Goal: Complete application form: Complete application form

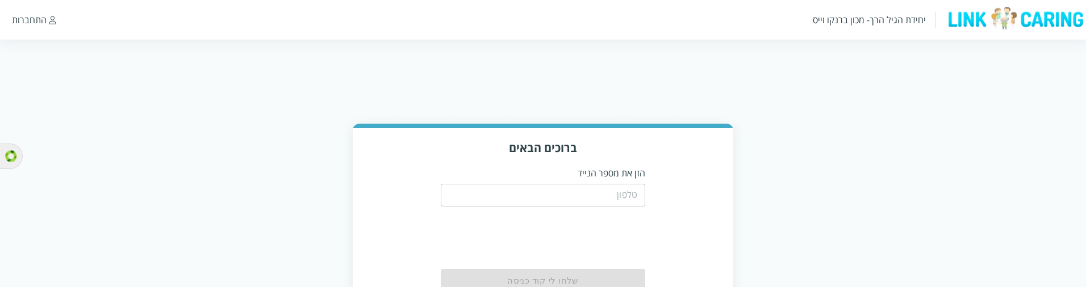
click at [620, 191] on input "tel" at bounding box center [543, 195] width 204 height 23
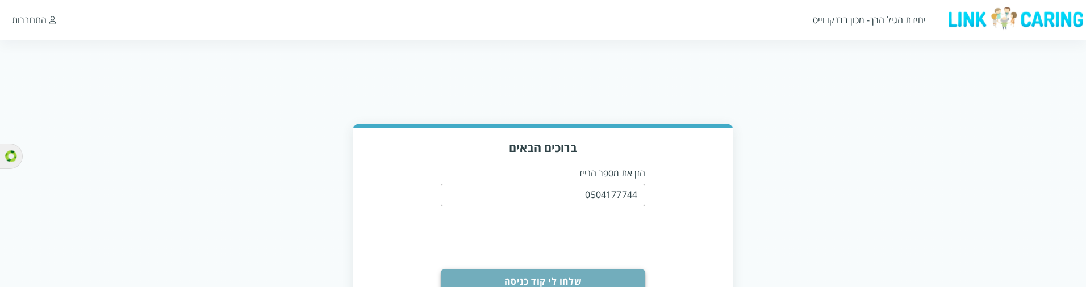
click at [620, 275] on button "שלחו לי קוד כניסה" at bounding box center [543, 281] width 204 height 25
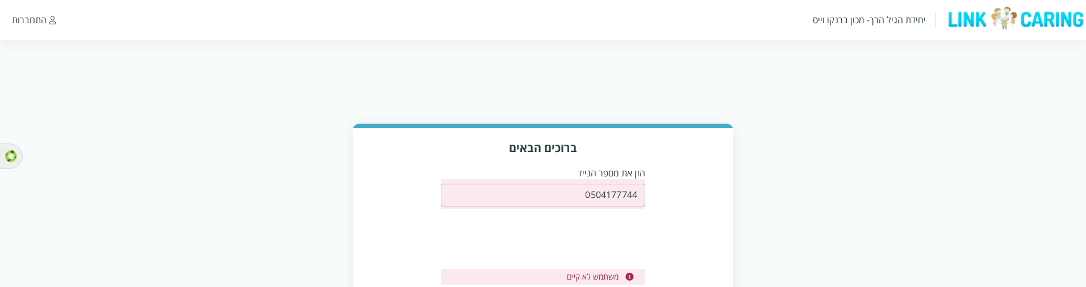
click at [629, 193] on input "0504177744" at bounding box center [543, 195] width 204 height 23
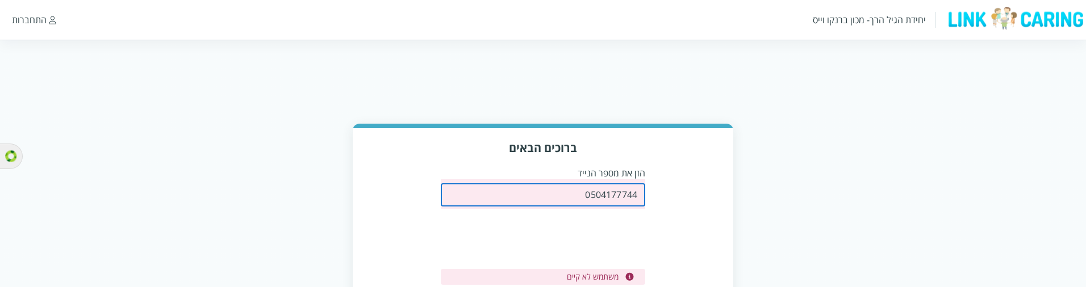
click at [629, 193] on input "0504177744" at bounding box center [543, 195] width 204 height 23
paste input "1"
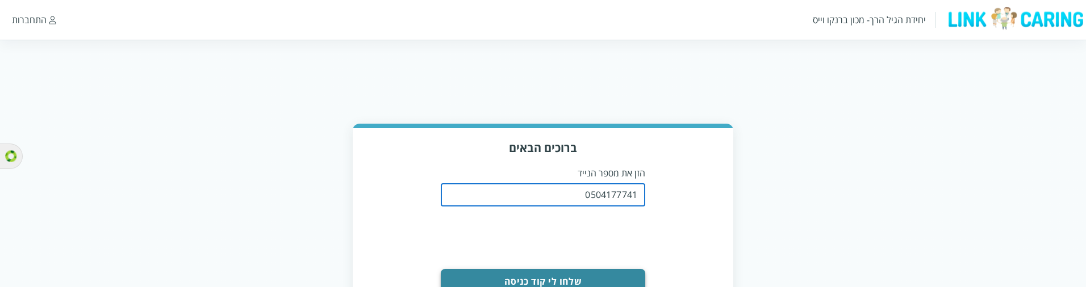
click at [608, 269] on button "שלחו לי קוד כניסה" at bounding box center [543, 281] width 204 height 25
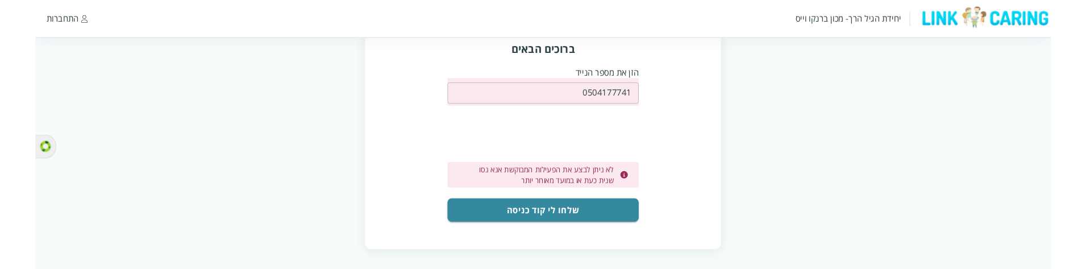
scroll to position [98, 0]
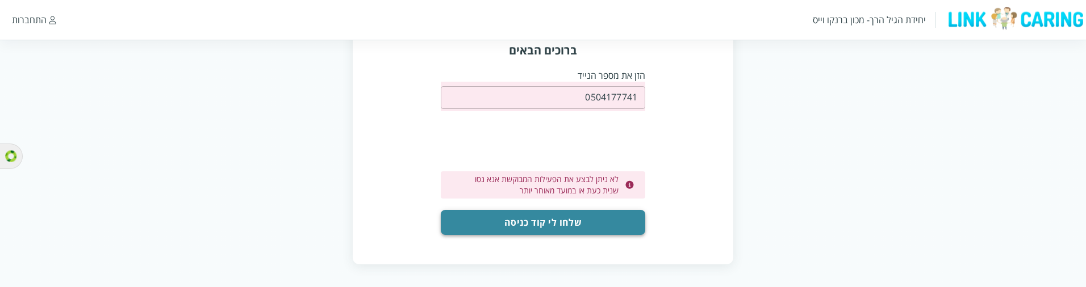
click at [602, 218] on button "שלחו לי קוד כניסה" at bounding box center [543, 222] width 204 height 25
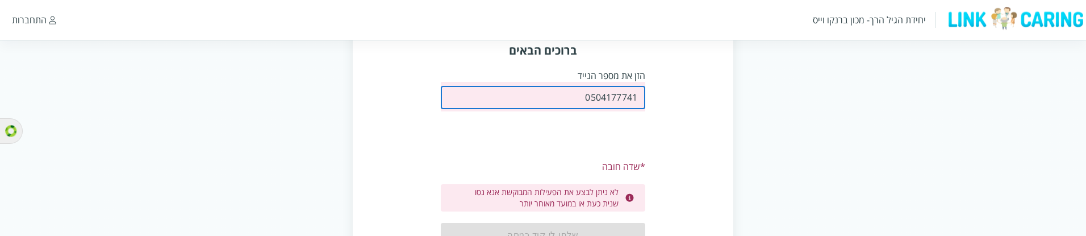
click at [628, 95] on input "0504177741" at bounding box center [543, 97] width 204 height 23
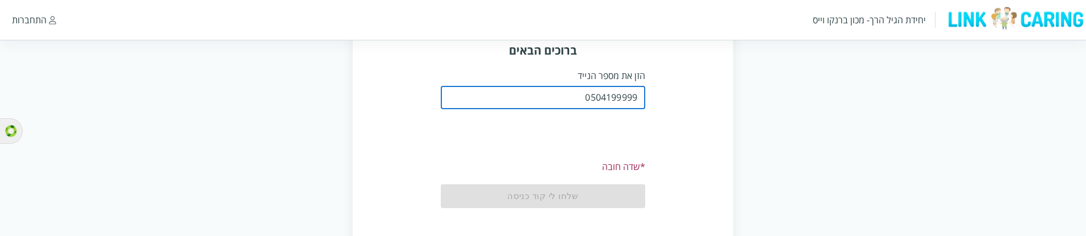
type input "0504199999"
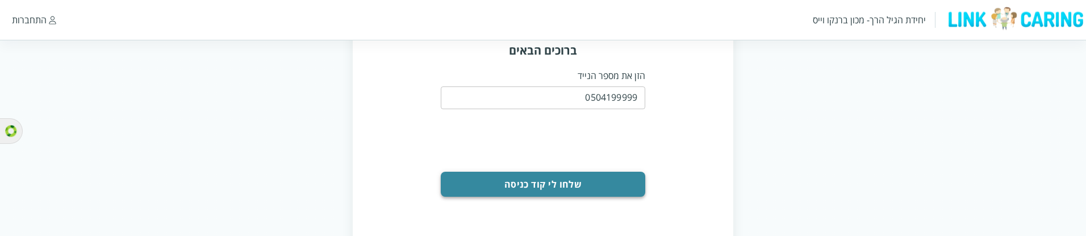
click at [608, 190] on button "שלחו לי קוד כניסה" at bounding box center [543, 184] width 204 height 25
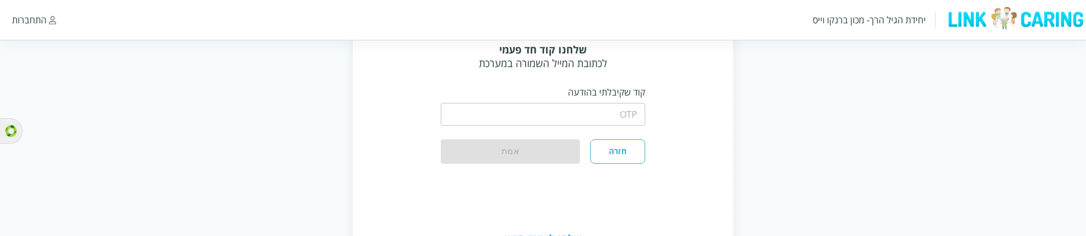
click at [616, 118] on input "string" at bounding box center [543, 114] width 204 height 23
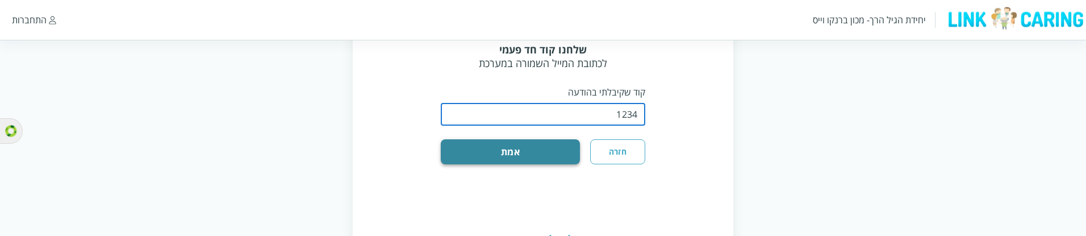
type input "1234"
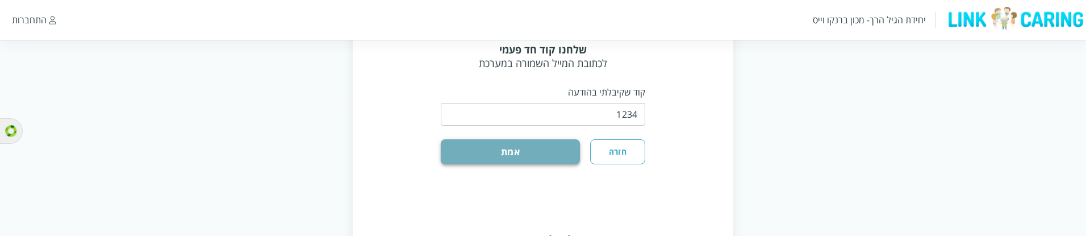
click at [552, 147] on button "אמת" at bounding box center [510, 151] width 139 height 25
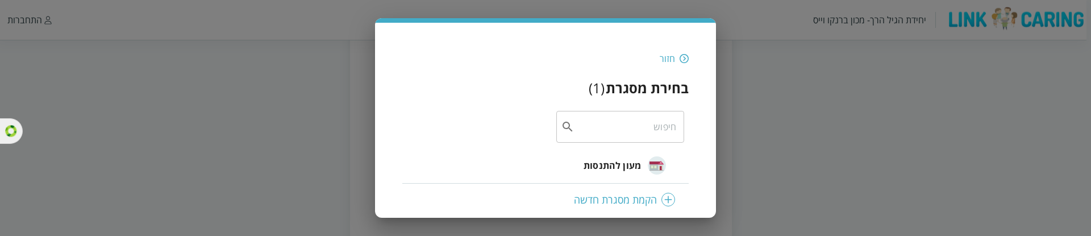
click at [620, 162] on span "מעון להתנסות" at bounding box center [611, 165] width 57 height 14
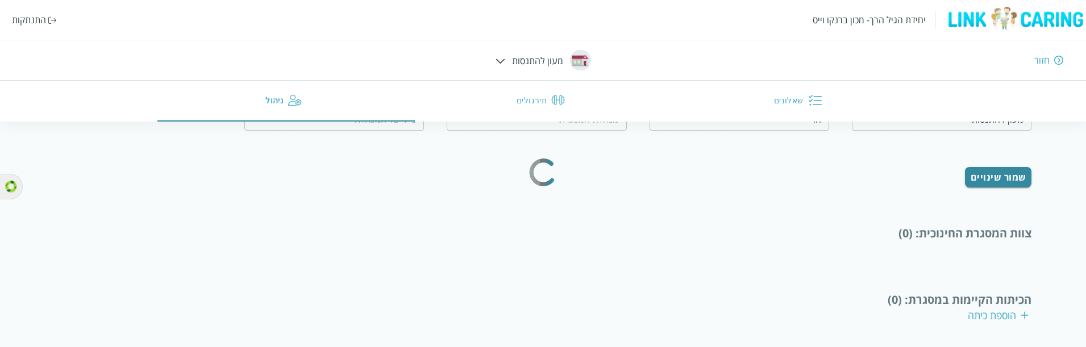
type input "טובה מאד"
type input "0562365445"
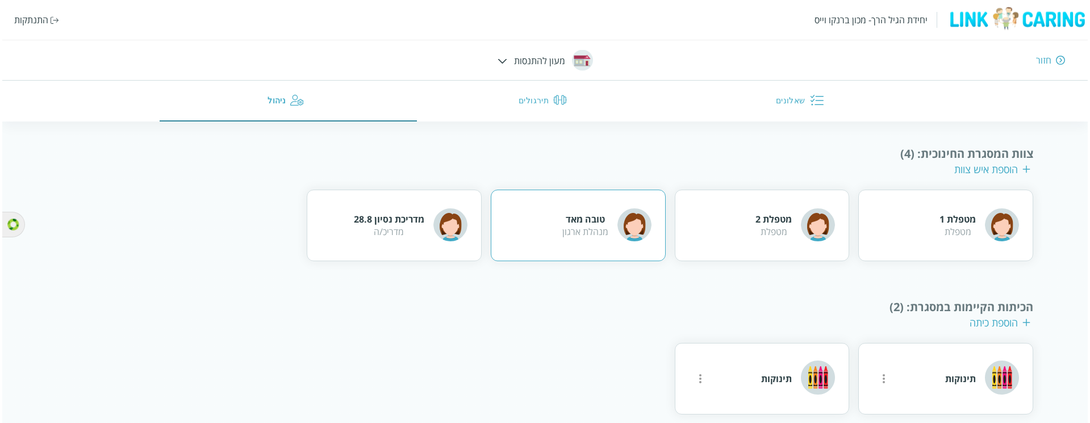
scroll to position [169, 0]
click at [880, 287] on icon "more" at bounding box center [881, 378] width 2 height 9
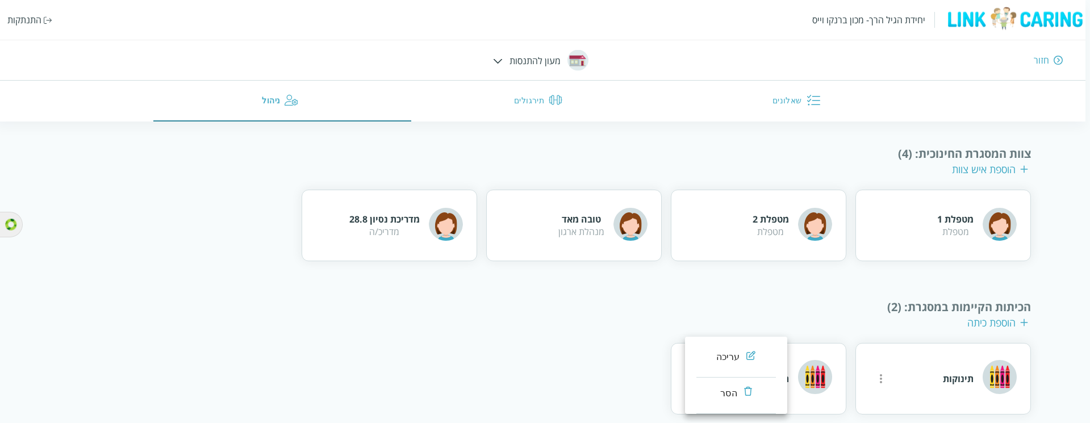
click at [703, 287] on li "עריכה" at bounding box center [736, 359] width 80 height 36
type input "תינוקות"
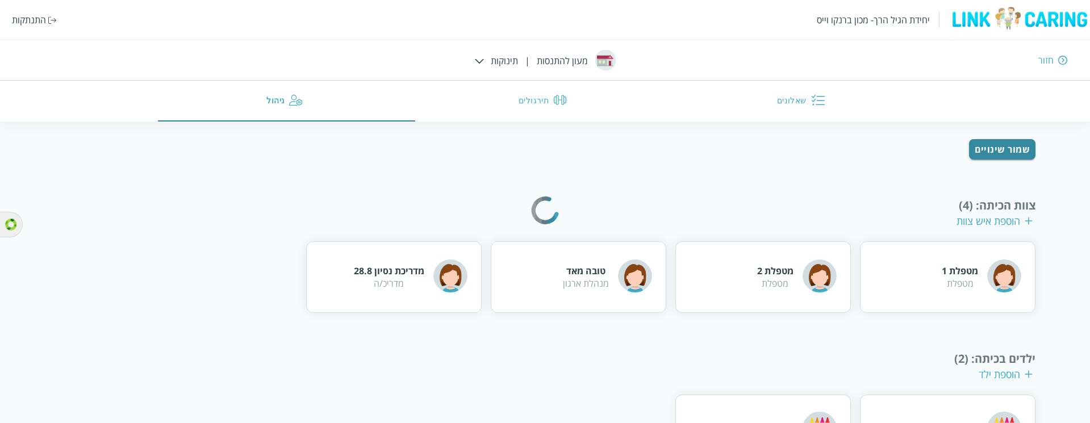
scroll to position [219, 0]
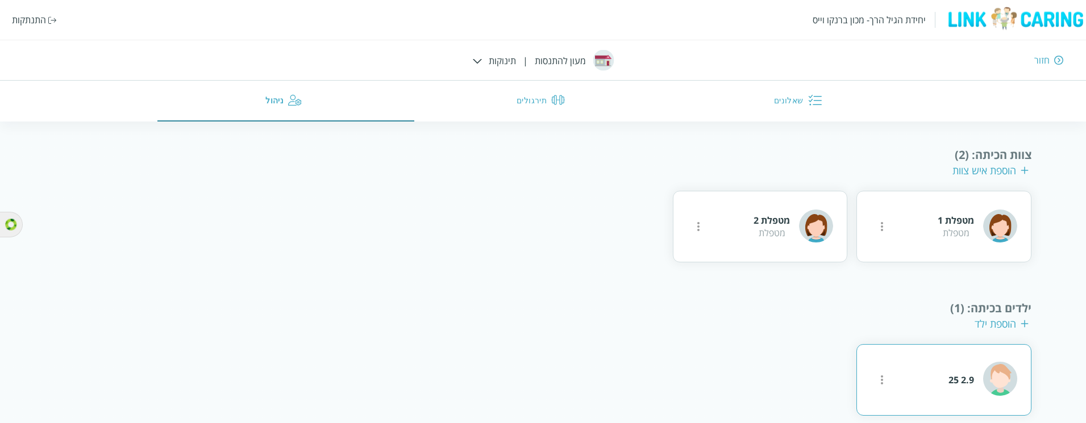
click at [882, 238] on button "more" at bounding box center [881, 226] width 23 height 23
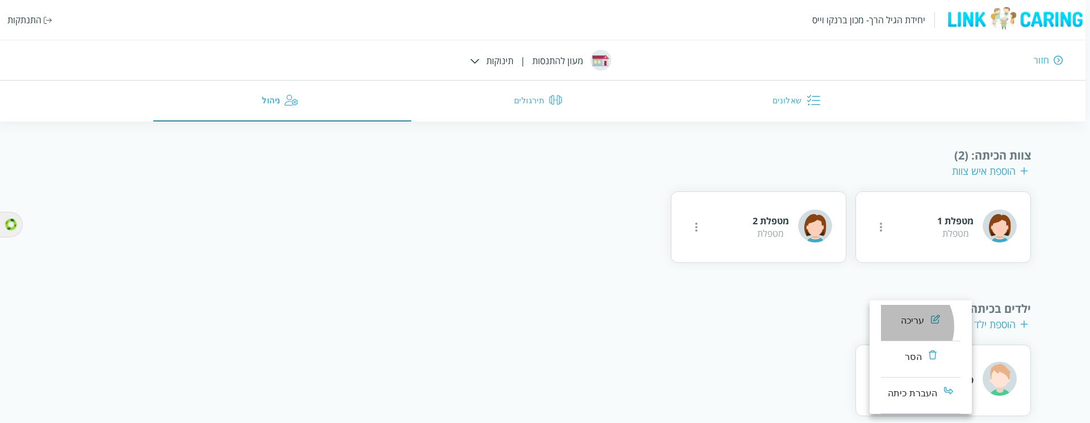
click at [901, 287] on div "עריכה" at bounding box center [913, 321] width 24 height 14
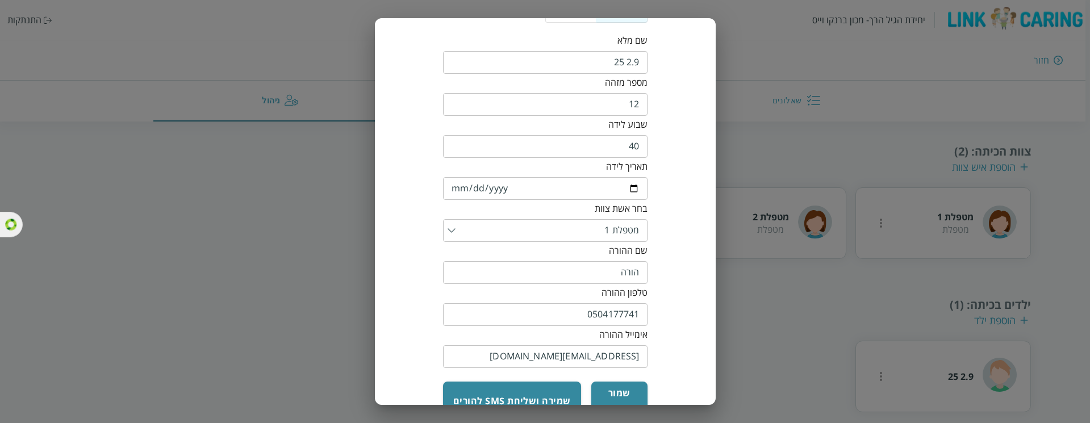
scroll to position [114, 0]
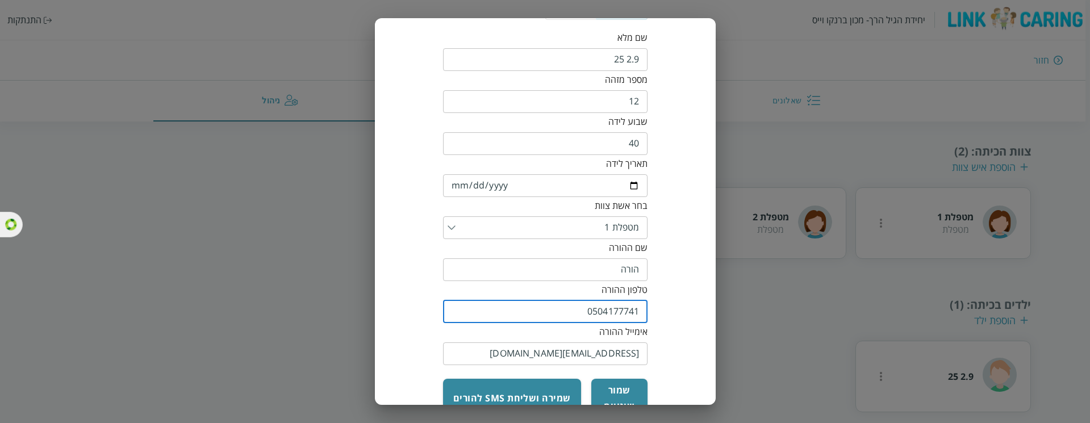
click at [619, 287] on input "0504177741" at bounding box center [545, 311] width 204 height 23
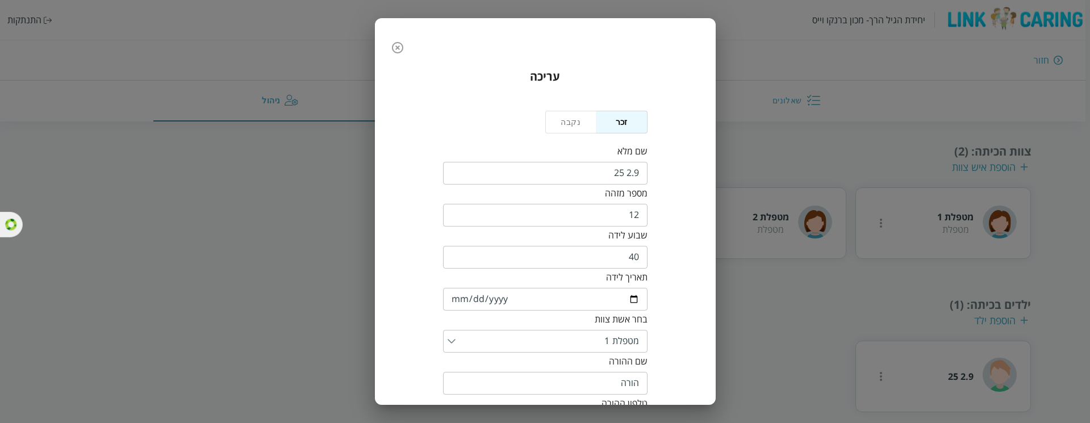
click at [404, 50] on icon "button" at bounding box center [398, 48] width 14 height 14
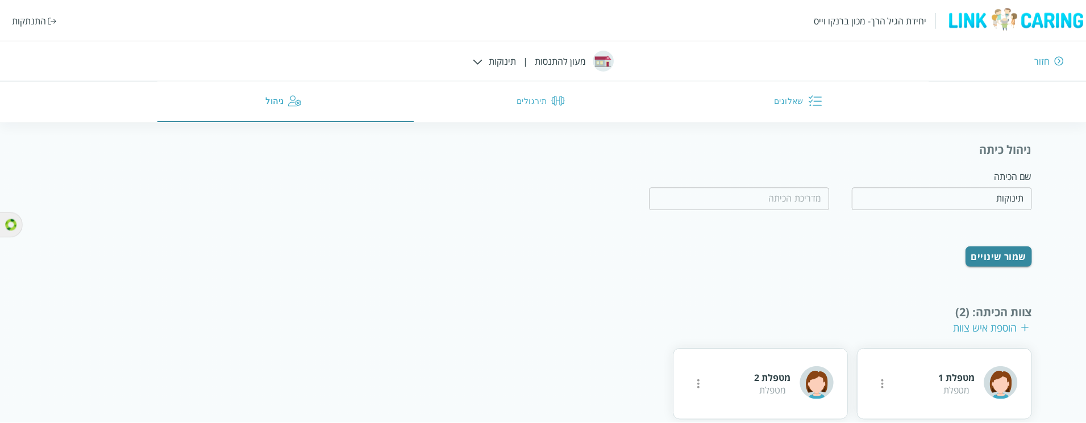
scroll to position [219, 0]
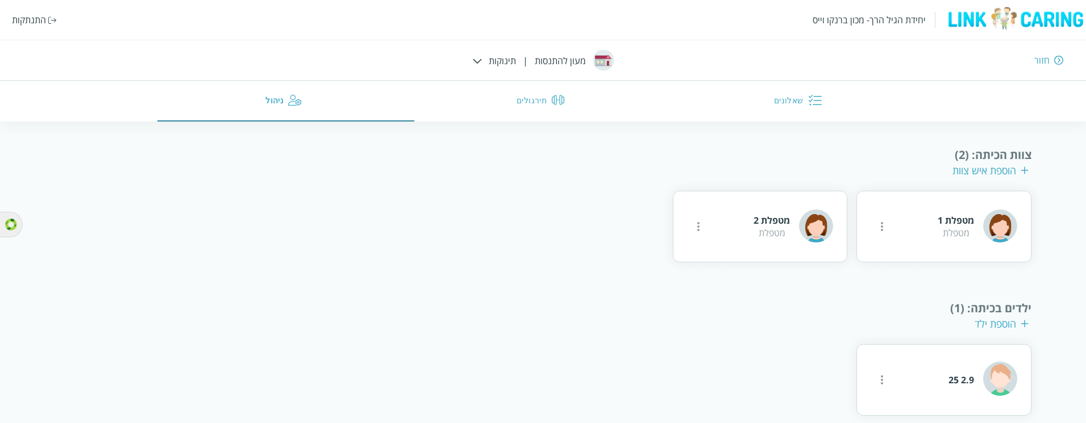
click at [38, 20] on div "התנתקות" at bounding box center [29, 20] width 34 height 12
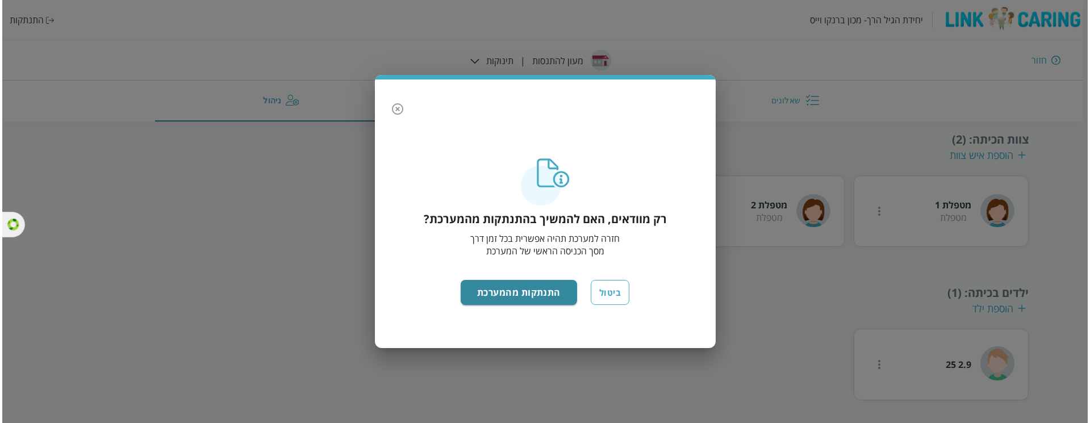
scroll to position [111, 0]
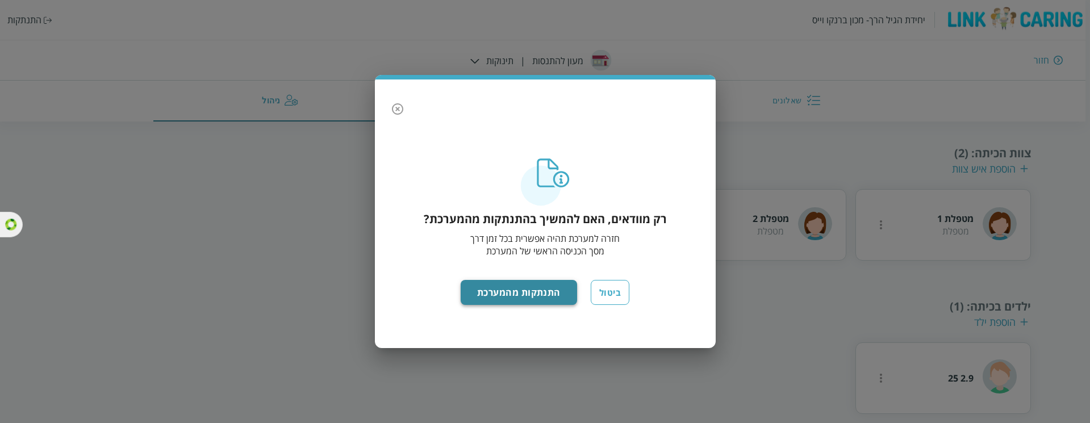
click at [520, 287] on button "התנתקות מהמערכת" at bounding box center [519, 292] width 116 height 25
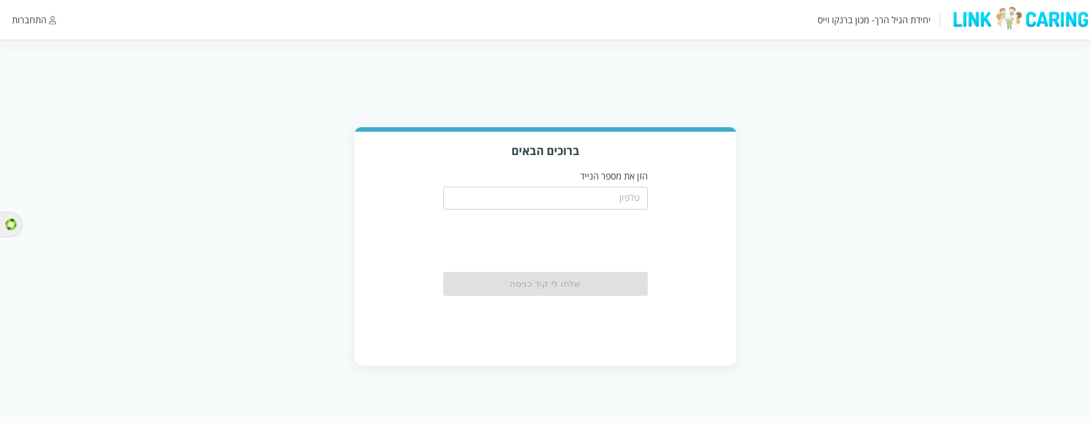
drag, startPoint x: 0, startPoint y: 0, endPoint x: 614, endPoint y: 195, distance: 644.2
click at [614, 195] on input "tel" at bounding box center [545, 198] width 204 height 23
paste input "0504177741"
type input "0504177741"
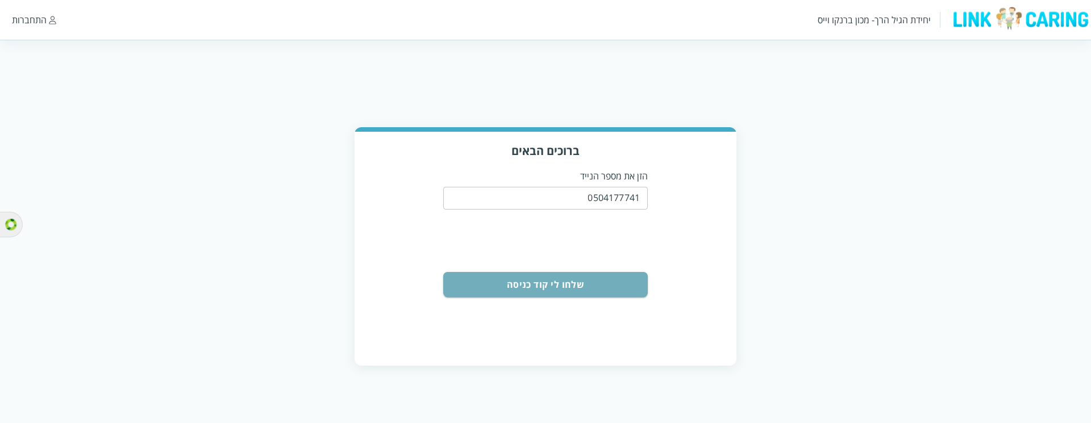
click at [618, 281] on button "שלחו לי קוד כניסה" at bounding box center [545, 284] width 204 height 25
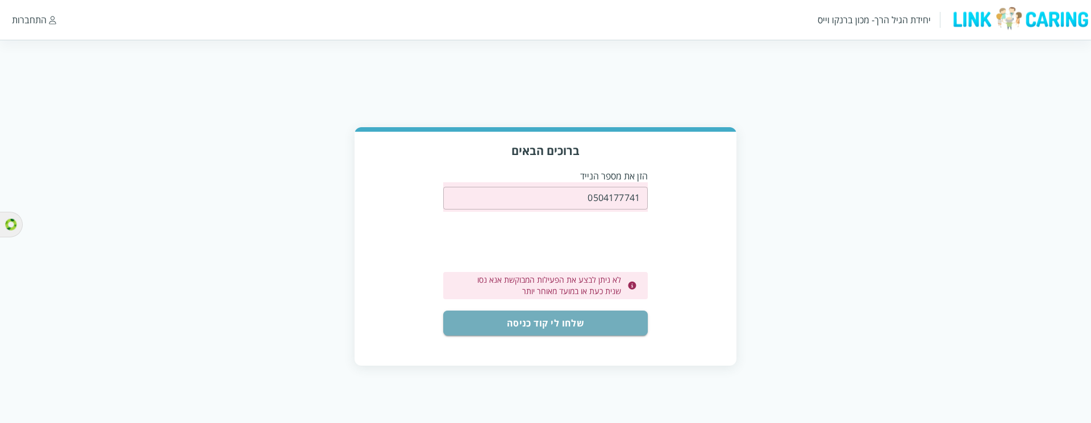
click at [623, 319] on button "שלחו לי קוד כניסה" at bounding box center [545, 323] width 204 height 25
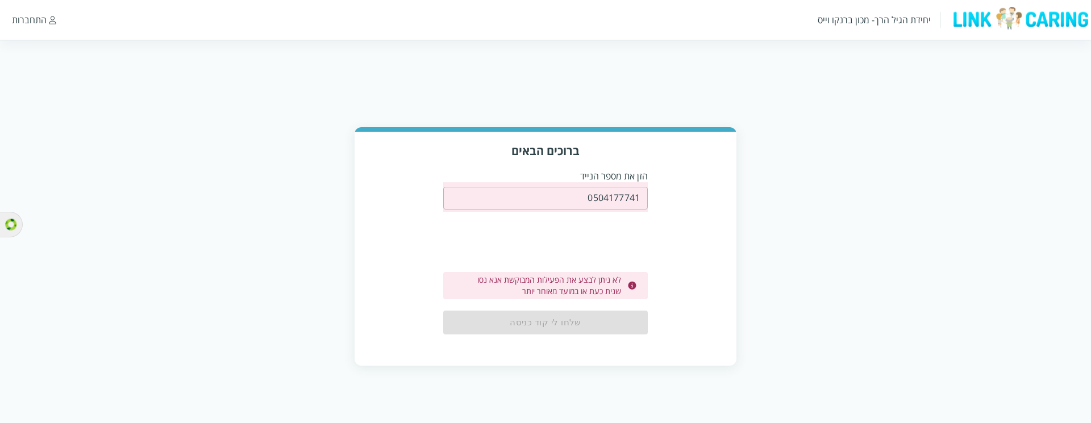
click at [626, 192] on input "0504177741" at bounding box center [545, 198] width 204 height 23
click at [687, 243] on div "ברוכים הבאים הזן את מספר הנייד 0504177741 ​ לא ניתן לבצע את הפעילות המבוקשת אנא…" at bounding box center [545, 248] width 382 height 233
click at [606, 327] on div "שלחו לי קוד כניסה" at bounding box center [545, 323] width 204 height 24
click at [591, 315] on div "שלחו לי קוד כניסה" at bounding box center [545, 323] width 204 height 24
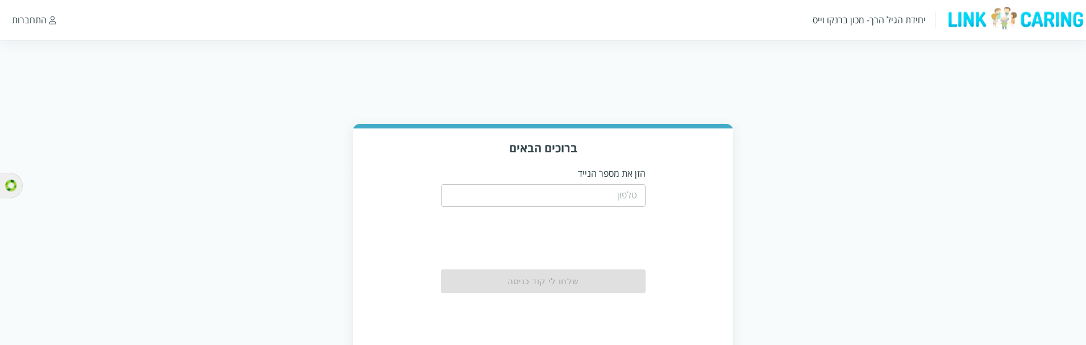
click at [958, 176] on div "ברוכים הבאים הזן את מספר הנייד ​ שלחו לי קוד כניסה" at bounding box center [543, 243] width 1086 height 239
click at [646, 198] on div "ברוכים הבאים הזן את מספר הנייד ​ שלחו לי קוד כניסה" at bounding box center [543, 244] width 380 height 233
click at [641, 196] on input "tel" at bounding box center [543, 195] width 204 height 23
paste input "0544499999"
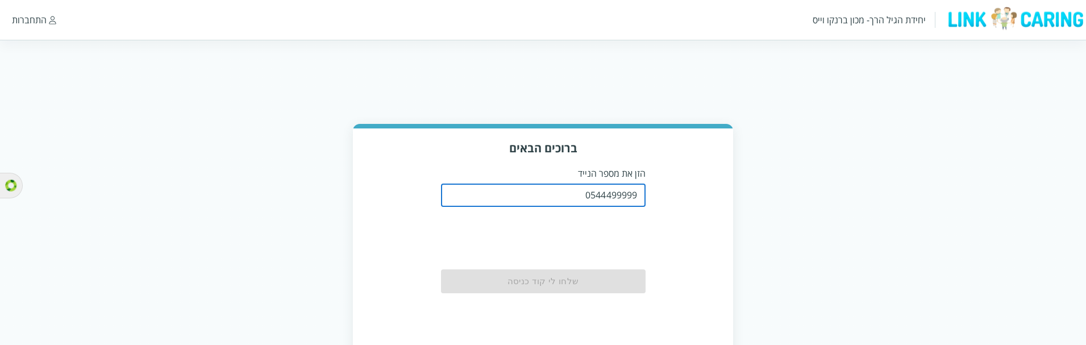
type input "0544499999"
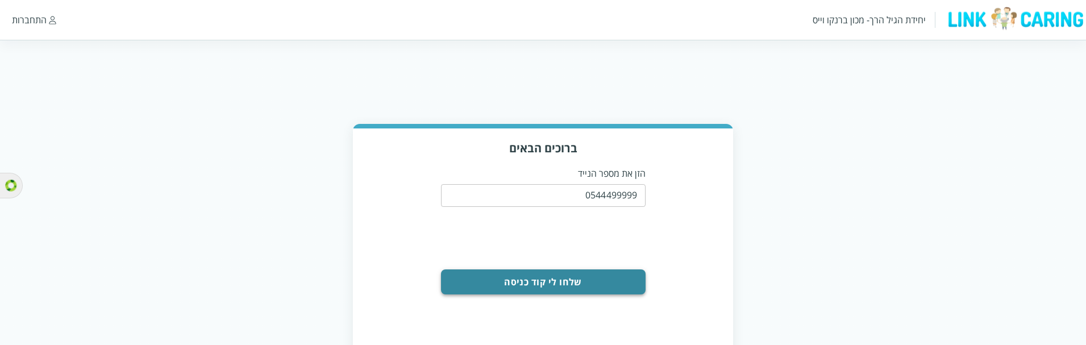
click at [628, 274] on button "שלחו לי קוד כניסה" at bounding box center [543, 281] width 204 height 25
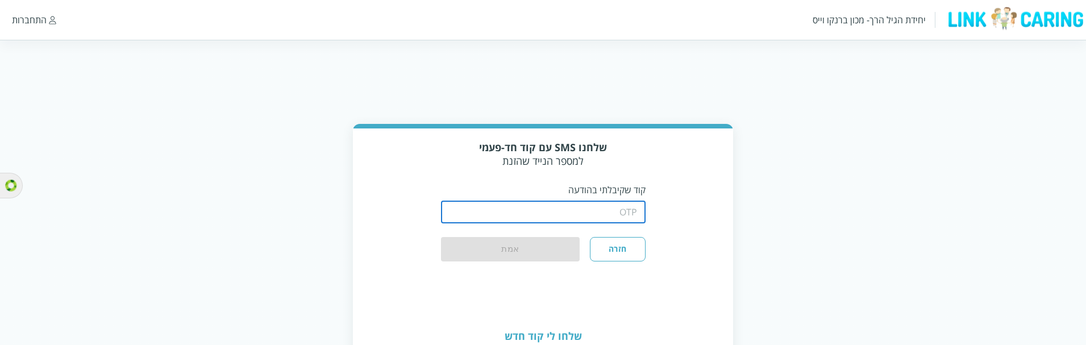
click at [629, 206] on input "string" at bounding box center [543, 212] width 204 height 23
type input "1234"
click at [542, 242] on button "אמת" at bounding box center [510, 249] width 139 height 25
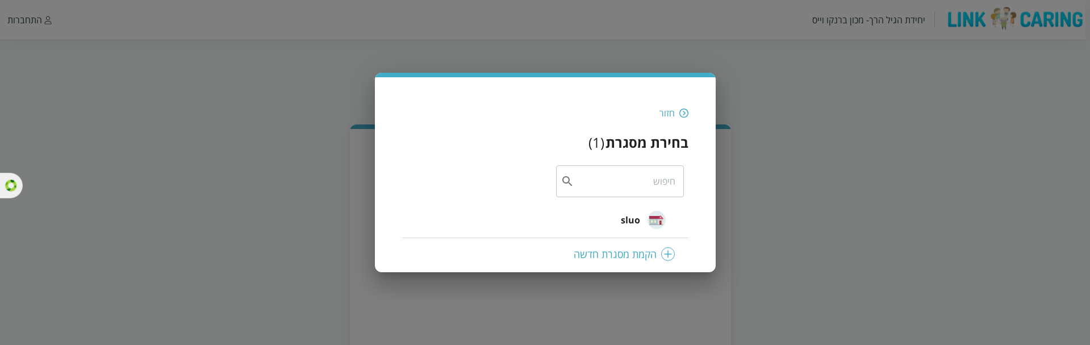
click at [655, 218] on img at bounding box center [657, 220] width 18 height 18
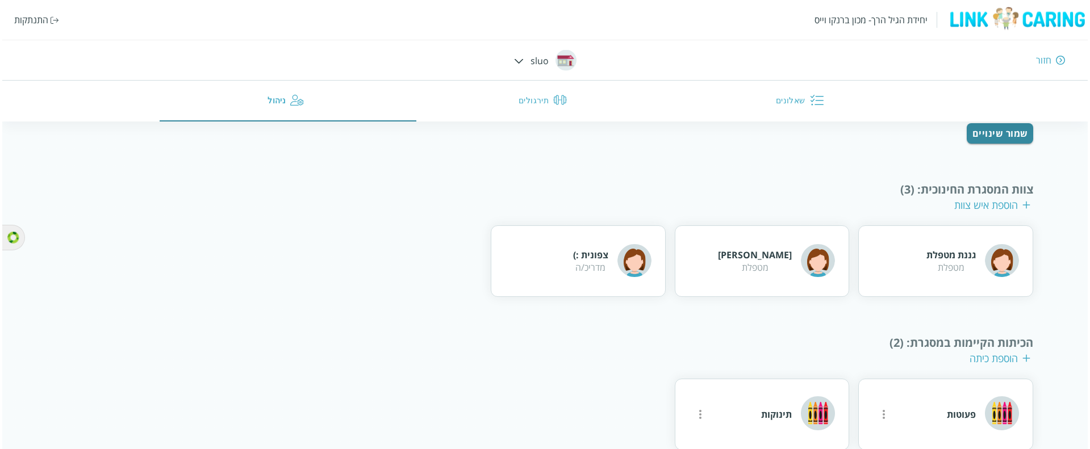
scroll to position [143, 0]
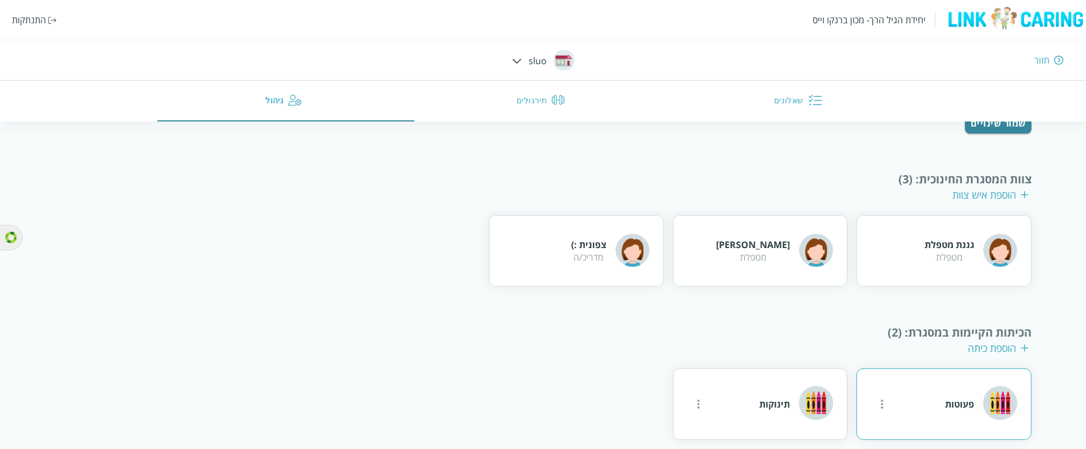
click at [883, 344] on icon "more" at bounding box center [882, 405] width 14 height 14
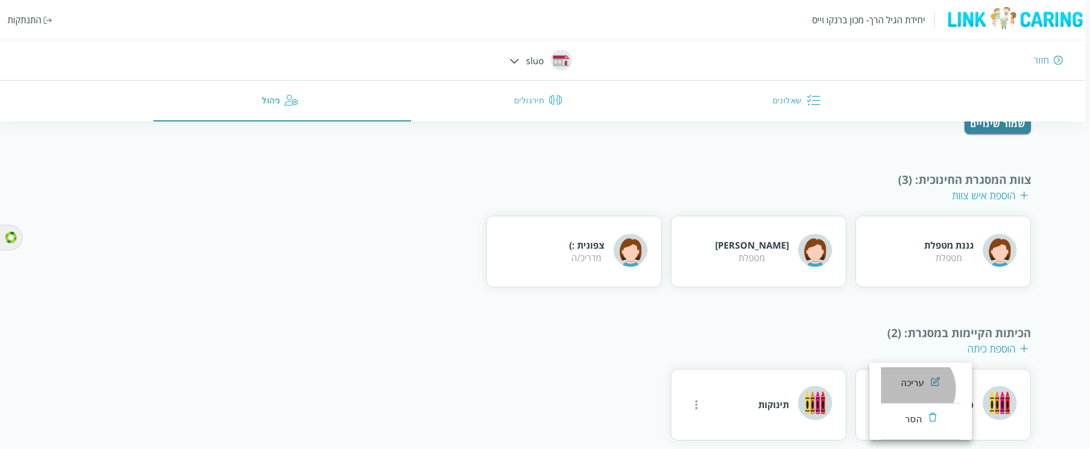
click at [914, 344] on div "עריכה" at bounding box center [913, 384] width 24 height 14
type input "פעוטות"
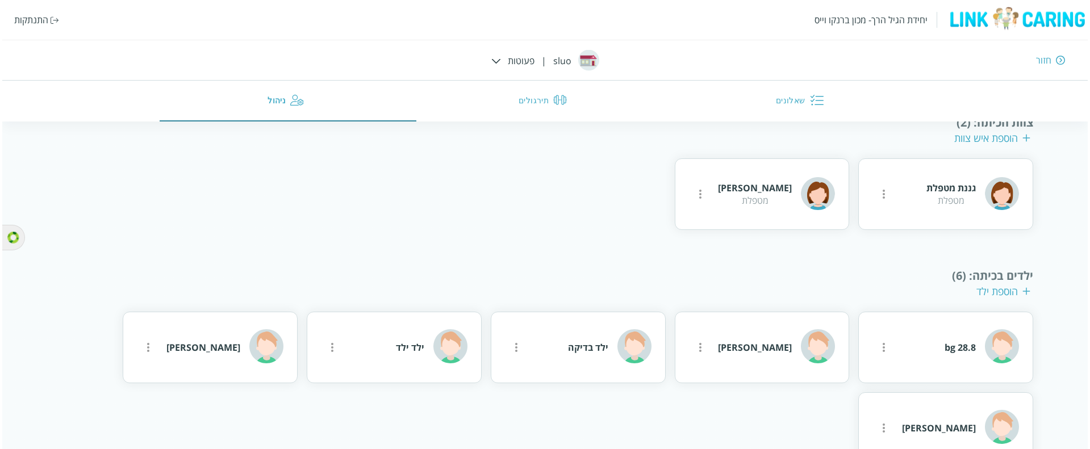
scroll to position [273, 0]
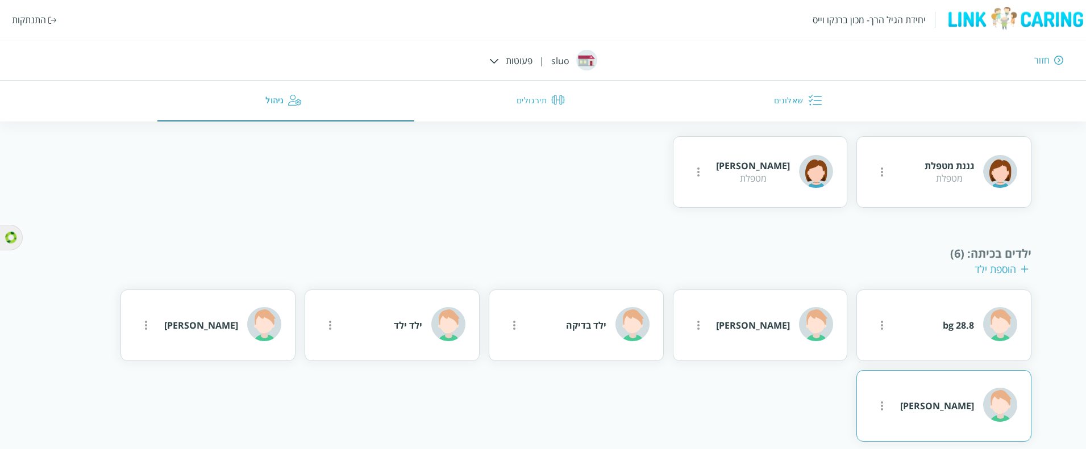
click at [876, 179] on icon "more" at bounding box center [882, 172] width 14 height 14
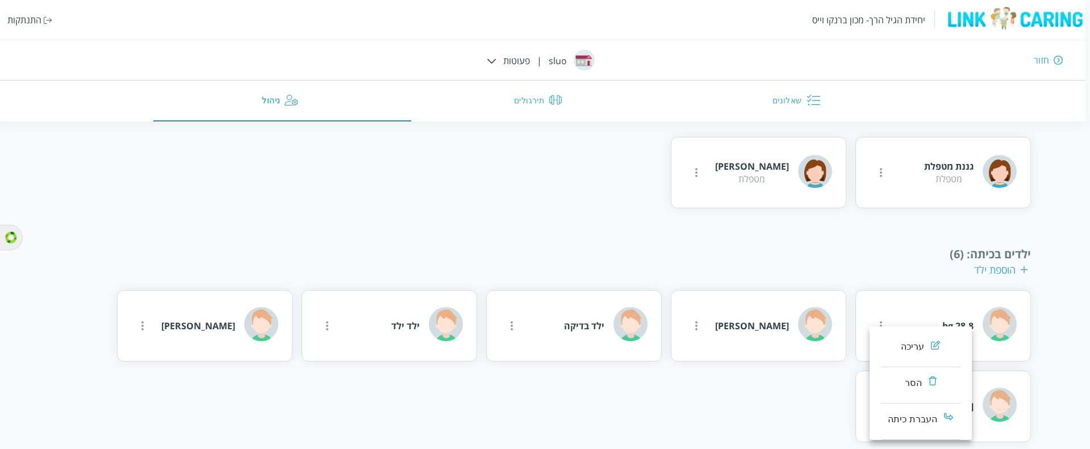
click at [1004, 344] on div at bounding box center [545, 224] width 1090 height 449
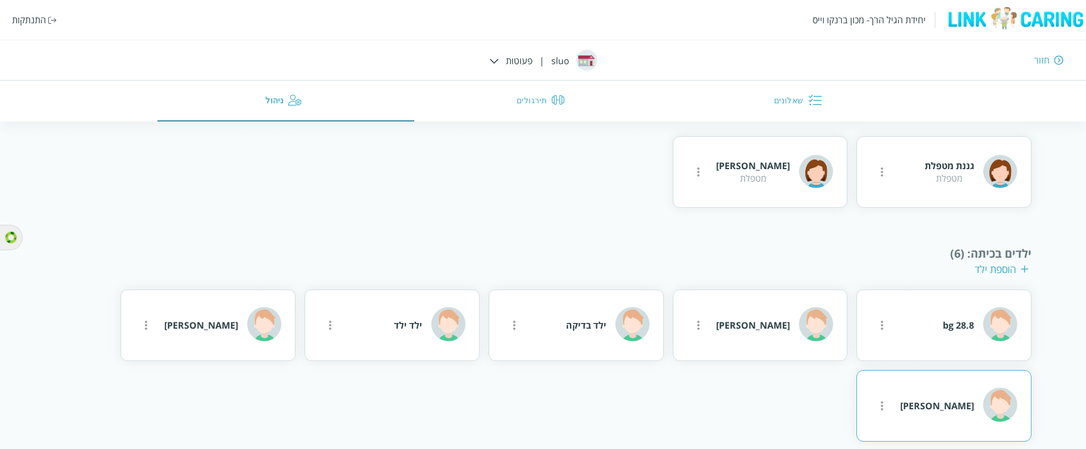
click at [965, 344] on div "[PERSON_NAME]" at bounding box center [937, 406] width 74 height 12
click at [886, 179] on icon "more" at bounding box center [882, 172] width 14 height 14
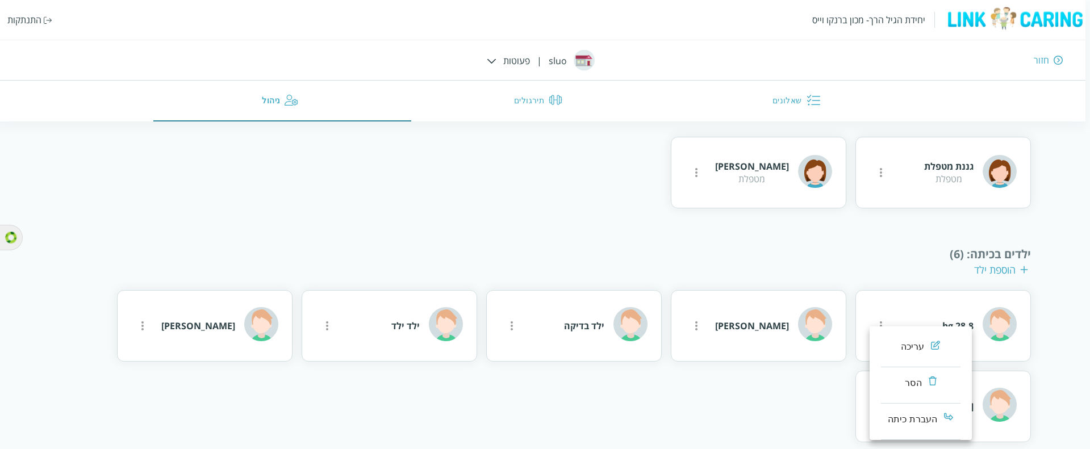
click at [900, 344] on li "עריכה" at bounding box center [921, 349] width 80 height 36
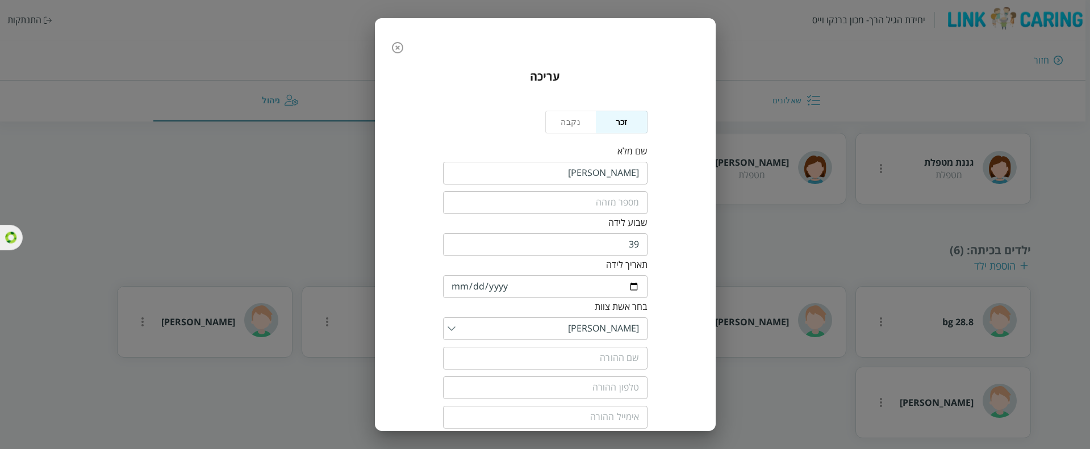
click at [398, 47] on icon "button" at bounding box center [398, 48] width 14 height 14
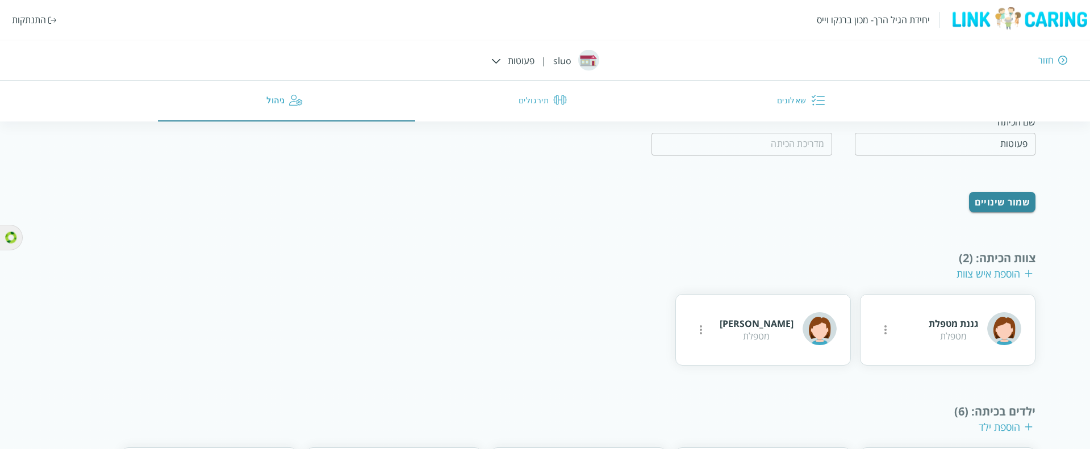
scroll to position [273, 0]
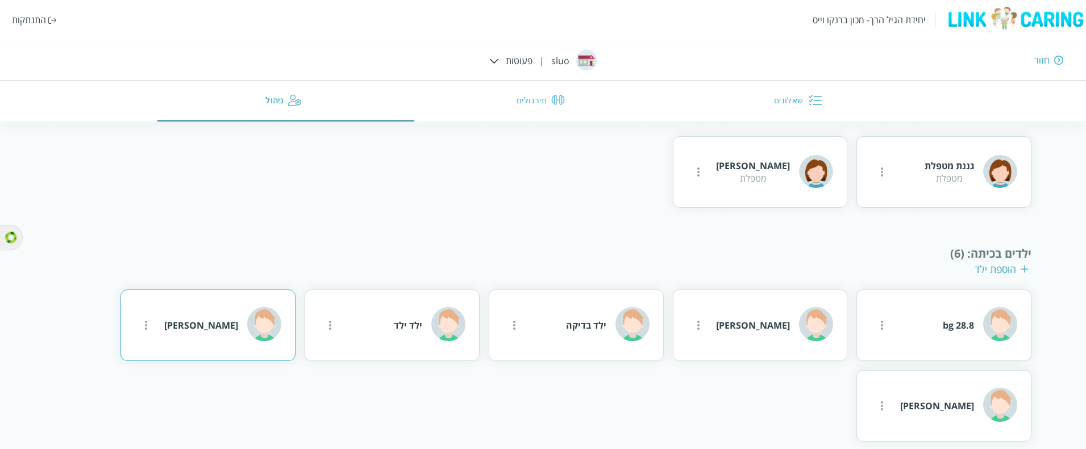
click at [870, 183] on button "more" at bounding box center [881, 172] width 23 height 23
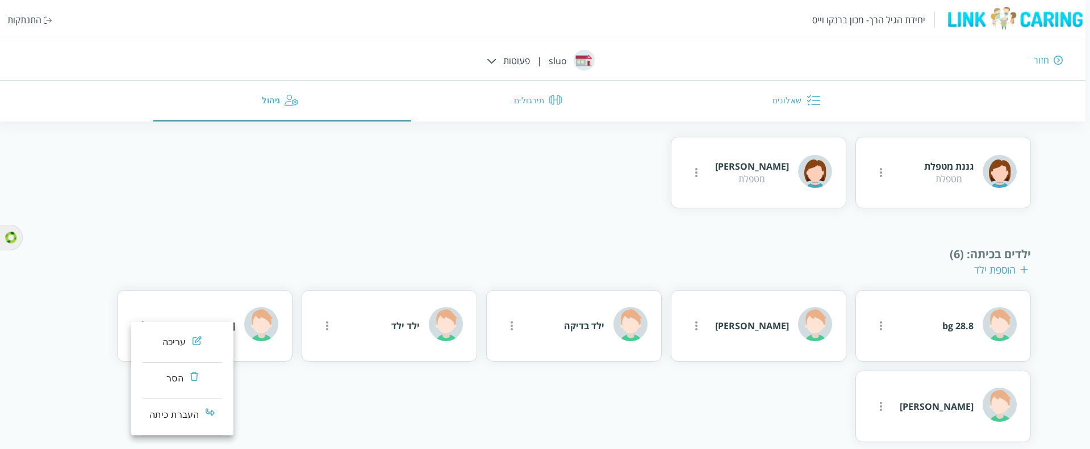
click at [165, 343] on div "עריכה" at bounding box center [174, 343] width 24 height 14
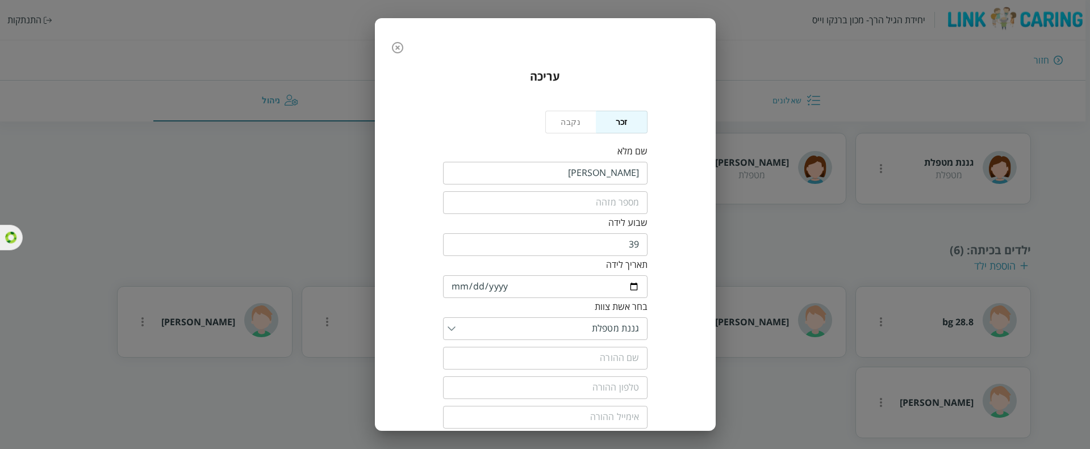
click at [404, 51] on icon "button" at bounding box center [398, 48] width 14 height 14
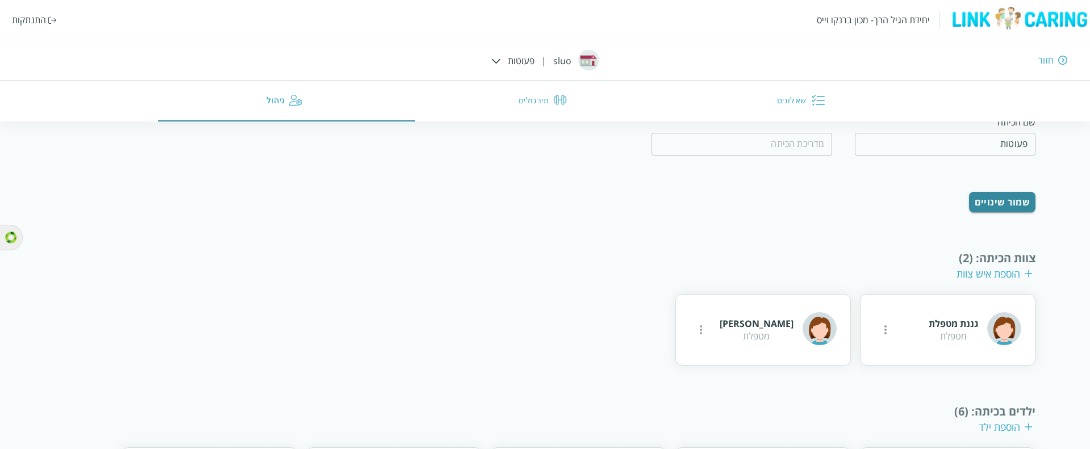
scroll to position [273, 0]
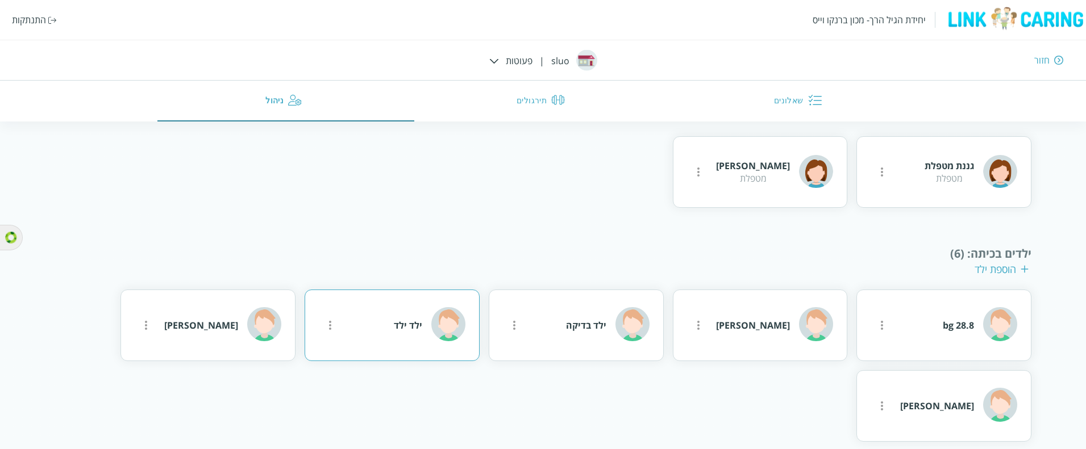
click at [875, 179] on icon "more" at bounding box center [882, 172] width 14 height 14
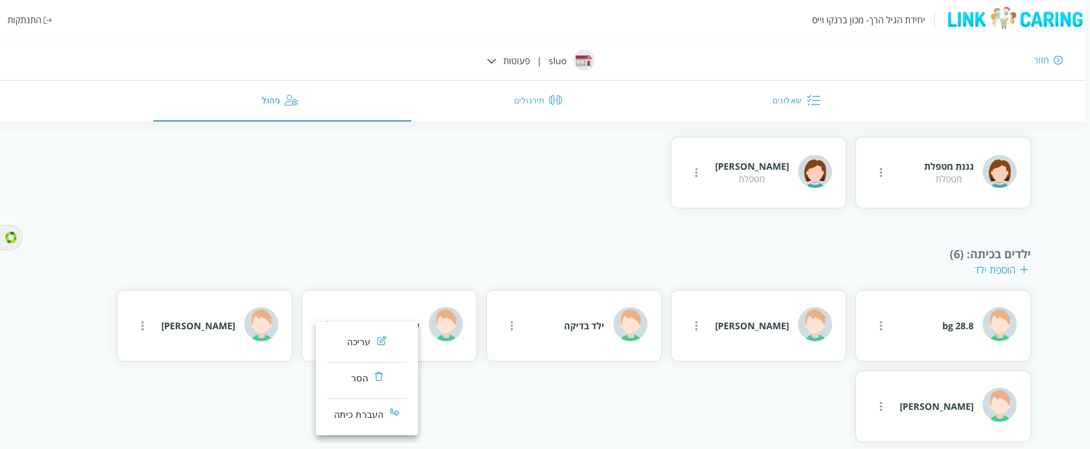
click at [349, 344] on div "עריכה" at bounding box center [359, 343] width 24 height 14
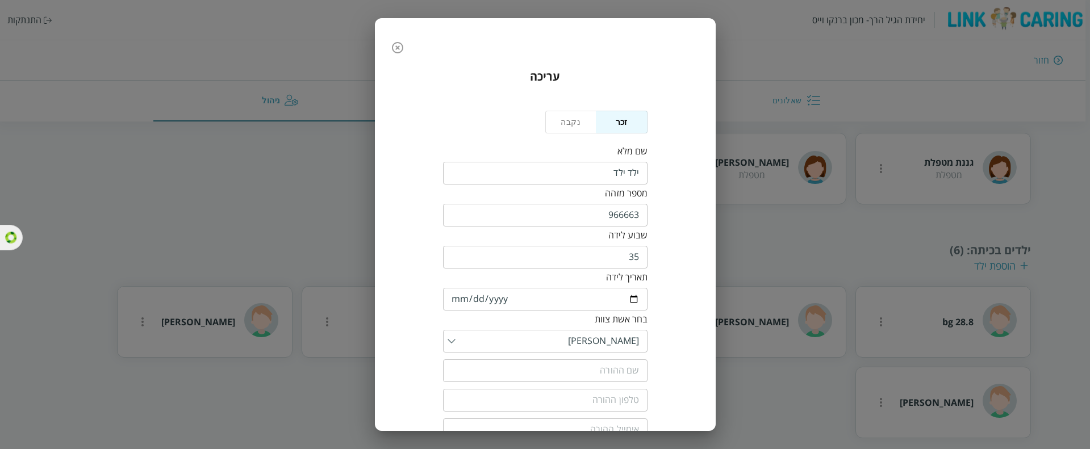
click at [394, 44] on button "button" at bounding box center [397, 47] width 23 height 23
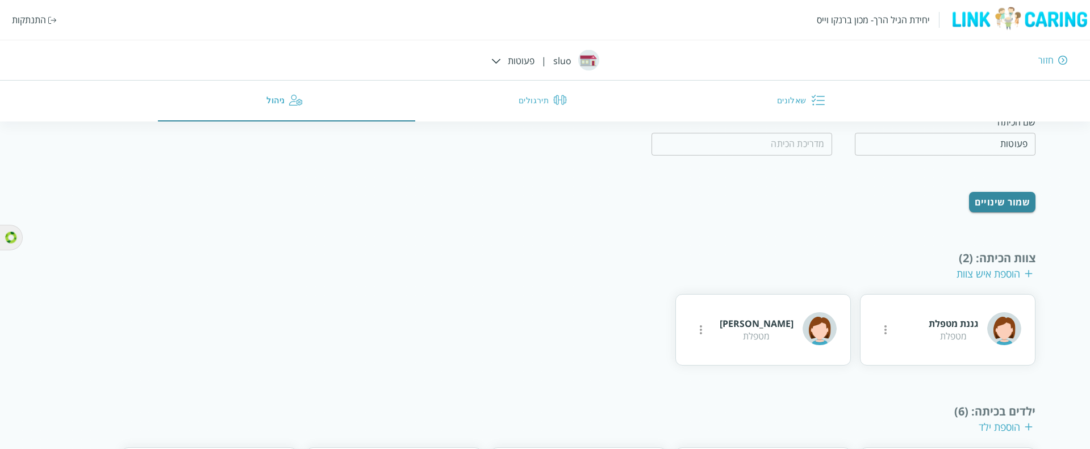
scroll to position [273, 0]
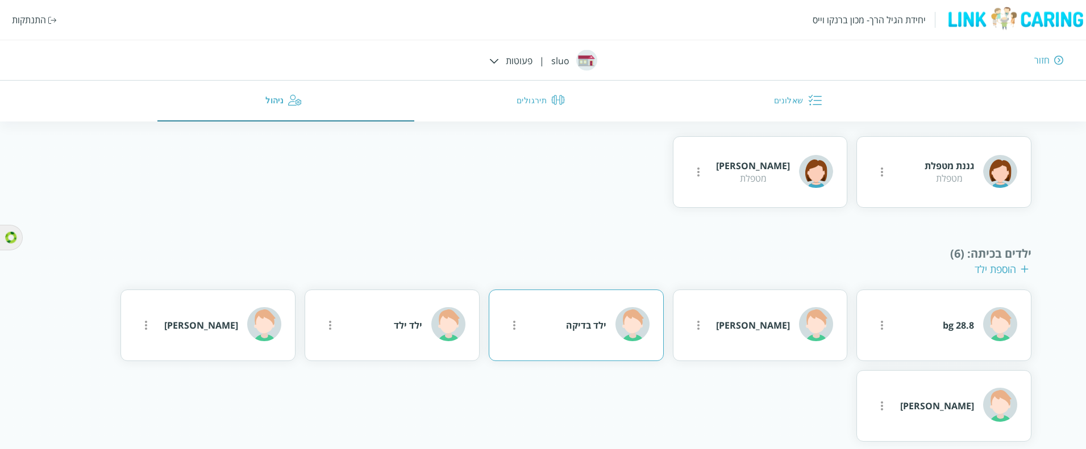
click at [875, 179] on icon "more" at bounding box center [882, 172] width 14 height 14
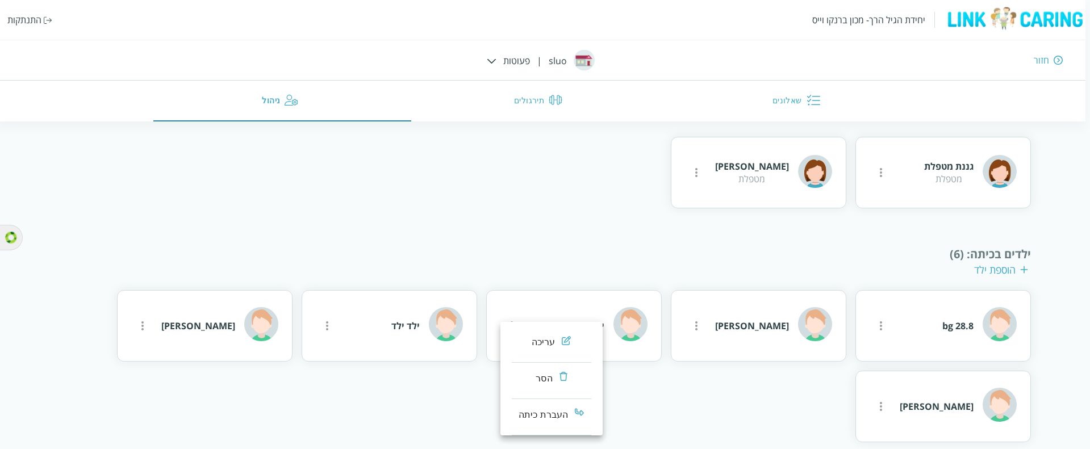
click at [533, 344] on div "עריכה" at bounding box center [544, 343] width 24 height 14
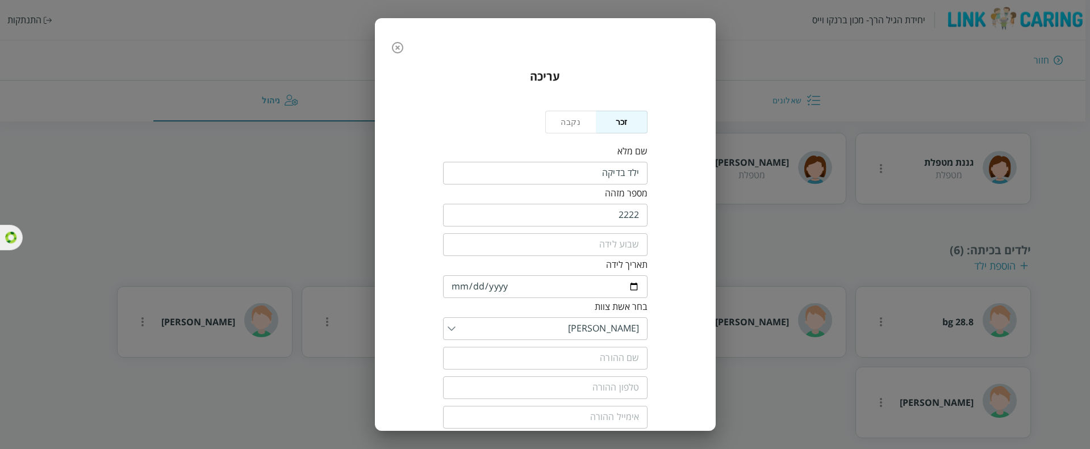
click at [404, 48] on icon "button" at bounding box center [398, 48] width 14 height 14
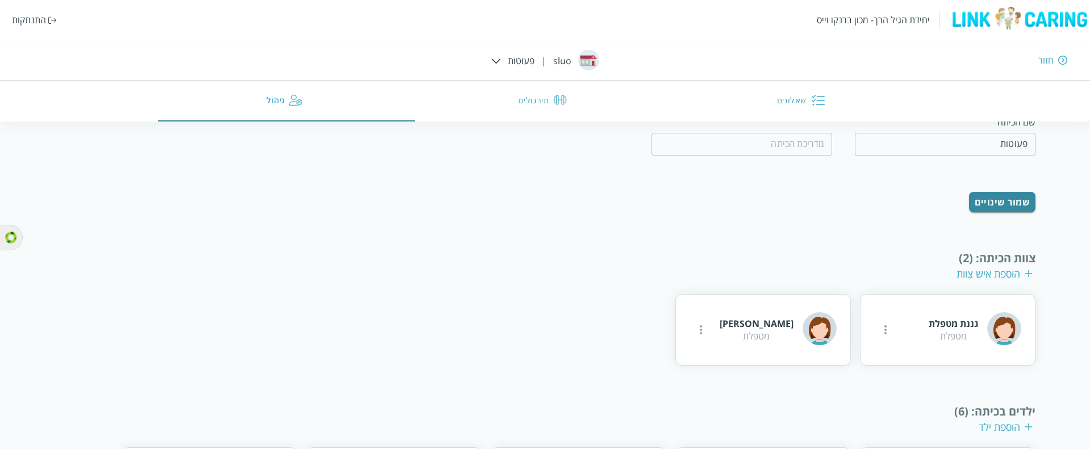
scroll to position [273, 0]
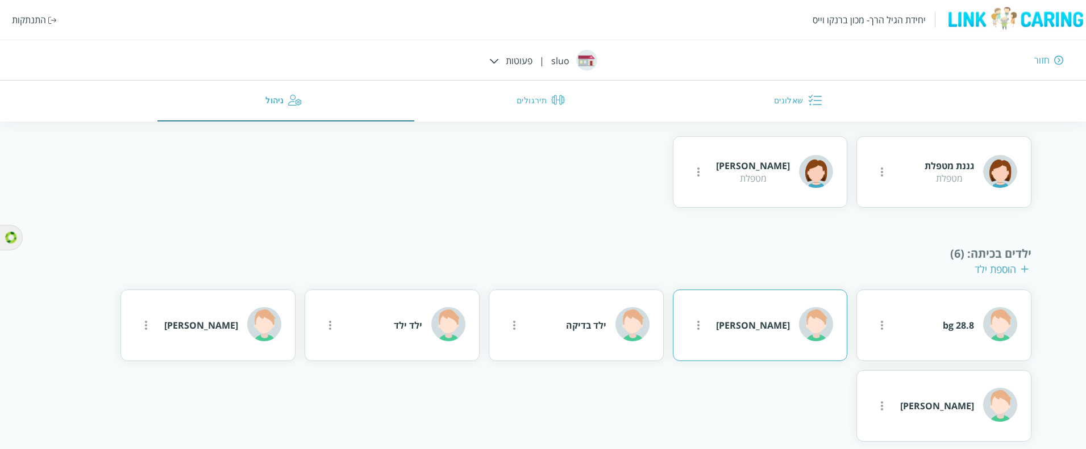
click at [875, 179] on icon "more" at bounding box center [882, 172] width 14 height 14
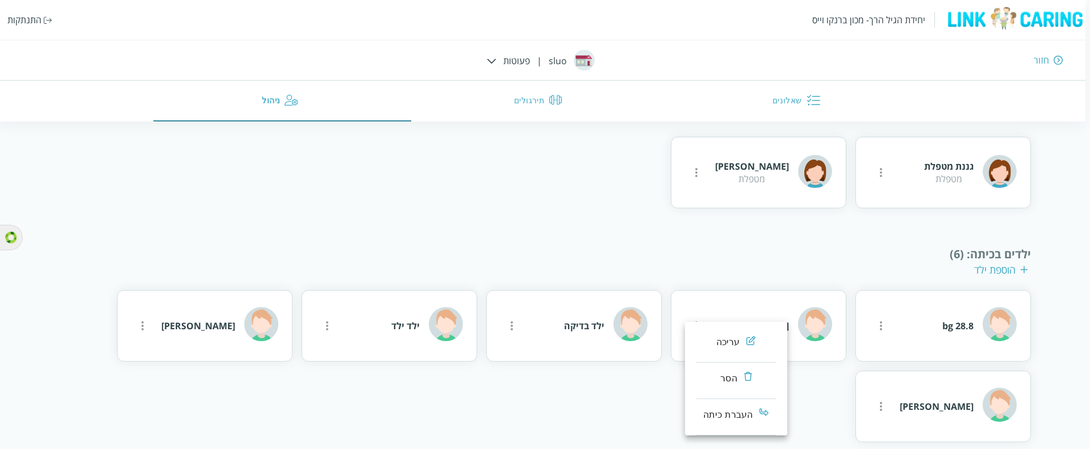
click at [726, 344] on div "עריכה" at bounding box center [728, 343] width 24 height 14
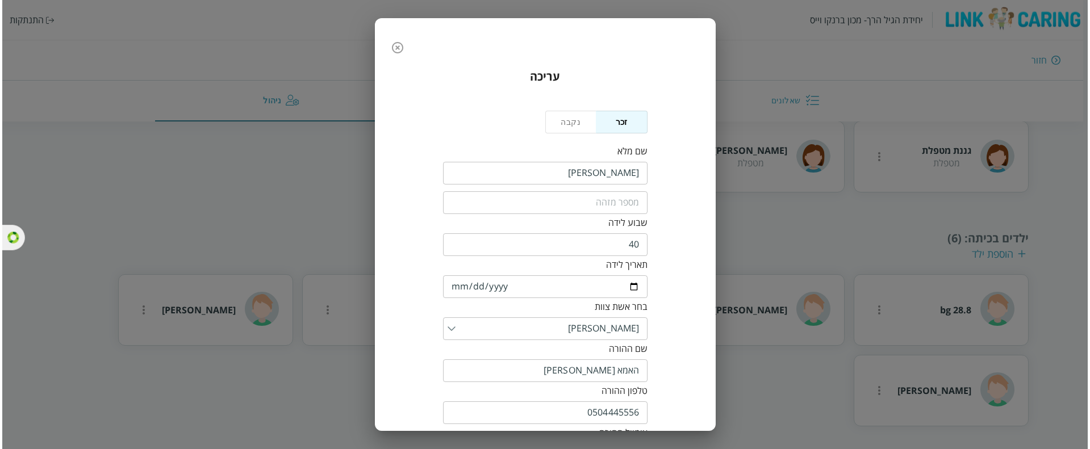
scroll to position [116, 0]
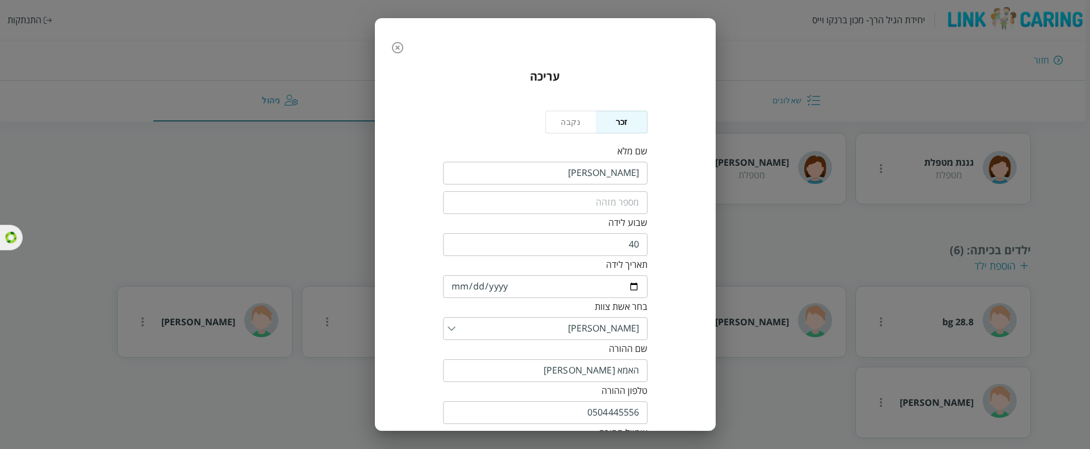
click at [619, 344] on input "0504445556" at bounding box center [545, 413] width 204 height 23
click at [399, 47] on icon "button" at bounding box center [398, 48] width 14 height 14
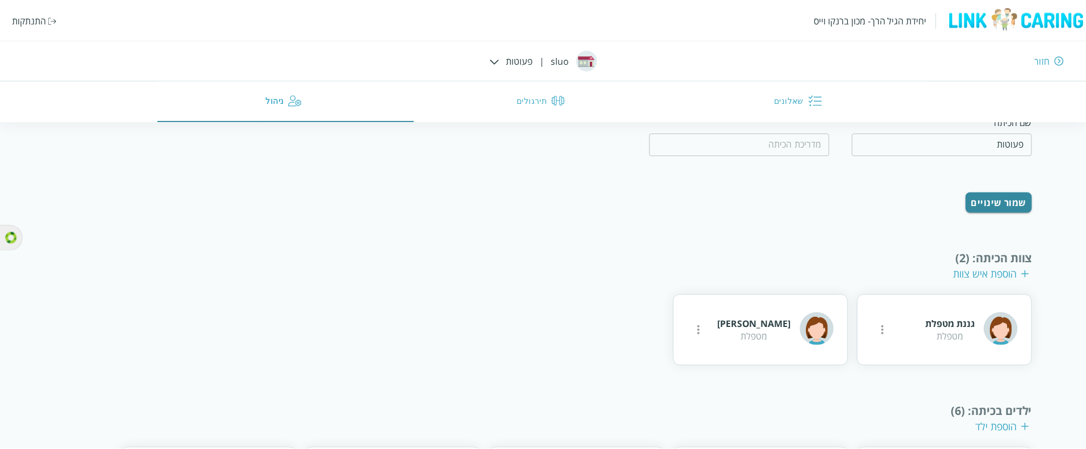
scroll to position [273, 0]
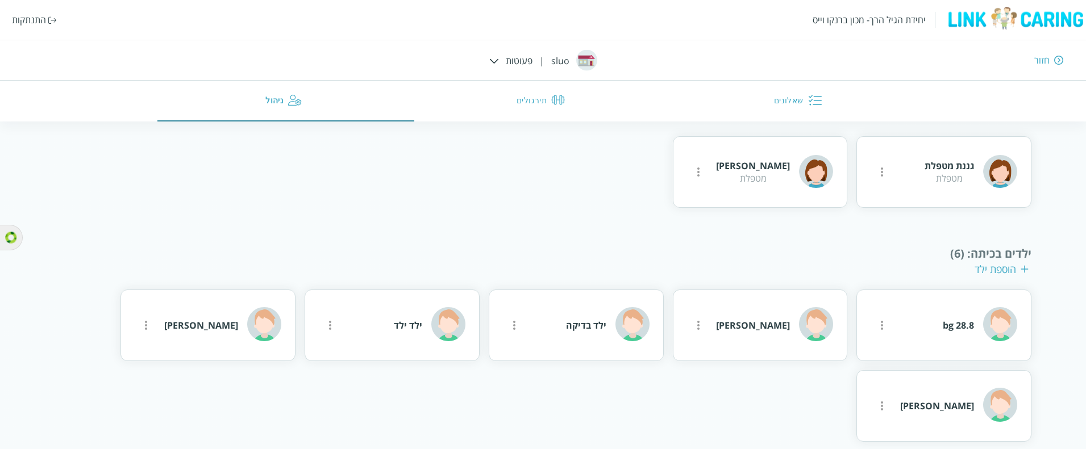
click at [0, 7] on div "יחידת הגיל הרך- מכון ברנקו וייס התנתקות" at bounding box center [543, 20] width 1086 height 40
click at [21, 16] on div "התנתקות" at bounding box center [29, 20] width 34 height 12
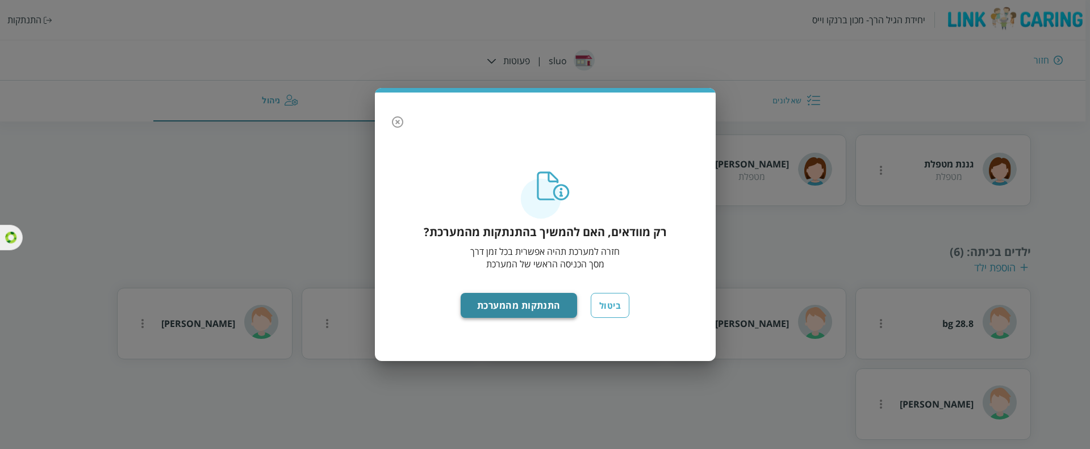
click at [529, 311] on button "התנתקות מהמערכת" at bounding box center [519, 305] width 116 height 25
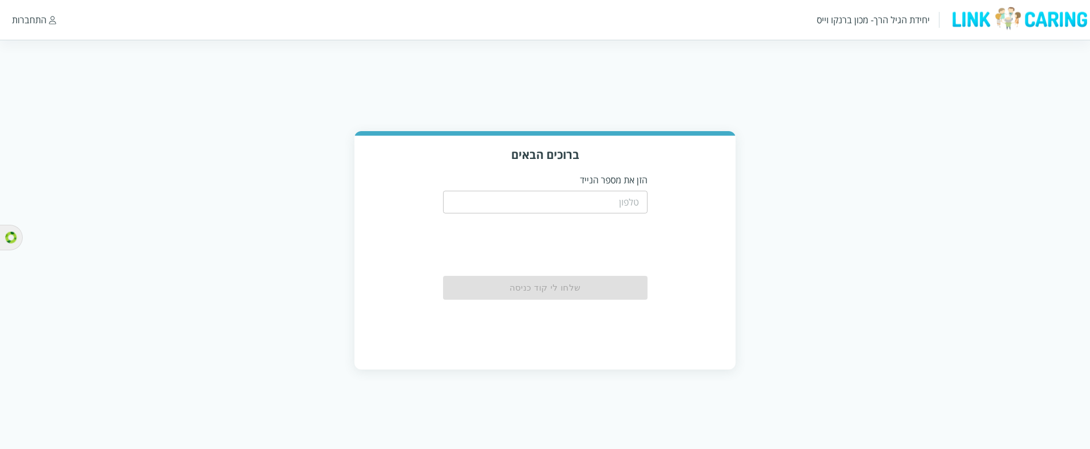
drag, startPoint x: 0, startPoint y: 0, endPoint x: 553, endPoint y: 201, distance: 588.1
click at [553, 201] on input "tel" at bounding box center [545, 202] width 204 height 23
paste input "0504445556"
type input "0504445556"
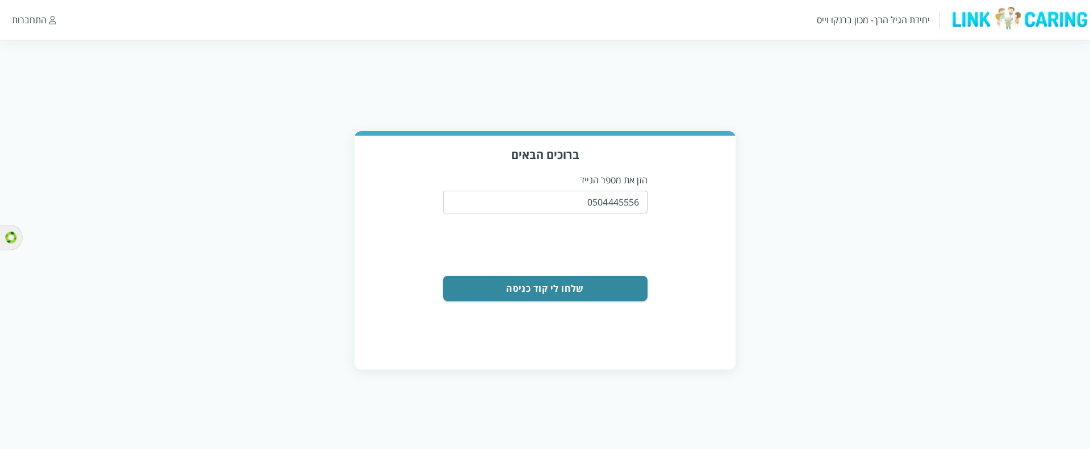
click at [617, 283] on button "שלחו לי קוד כניסה" at bounding box center [545, 288] width 204 height 25
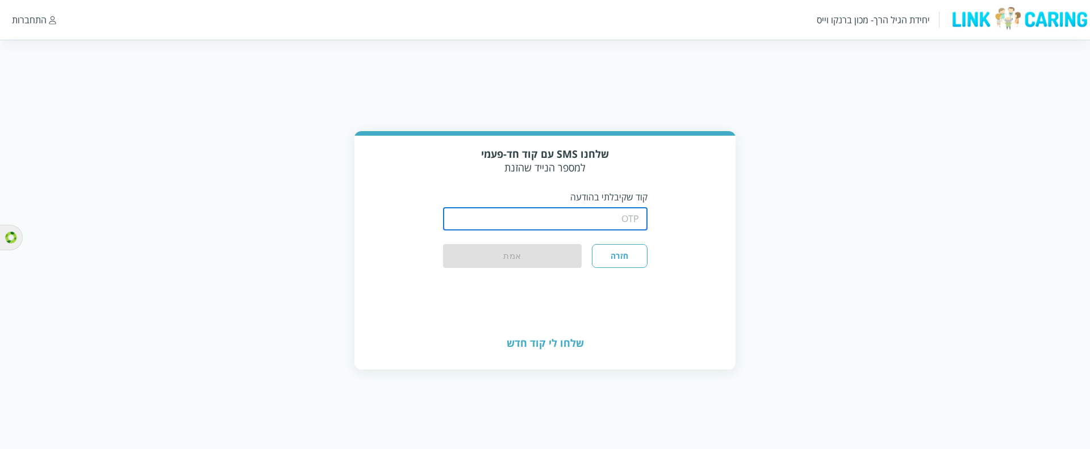
click at [620, 211] on input "string" at bounding box center [545, 219] width 204 height 23
type input "1234"
click at [562, 245] on button "אמת" at bounding box center [512, 256] width 139 height 25
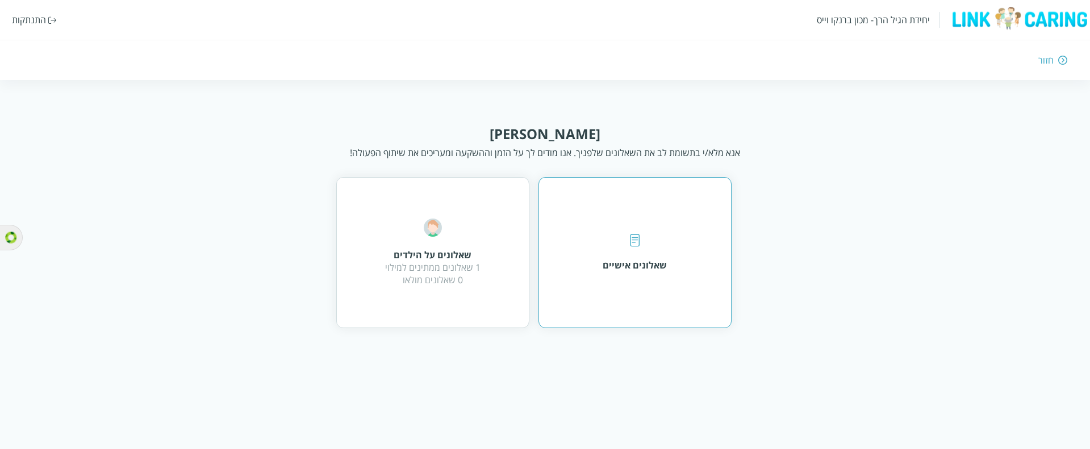
click at [570, 269] on div "שאלונים אישיים" at bounding box center [635, 252] width 193 height 151
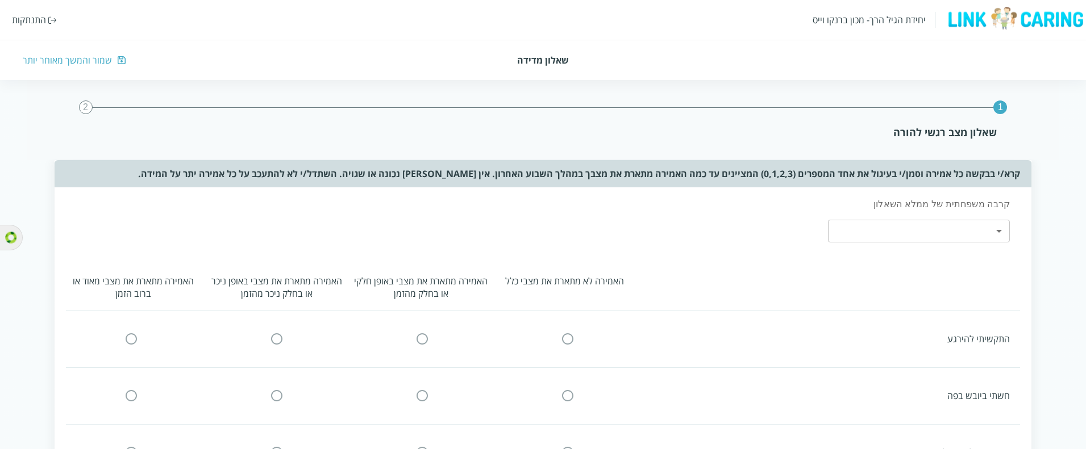
click at [105, 64] on div "שמור והמשך מאוחר יותר" at bounding box center [543, 60] width 1040 height 12
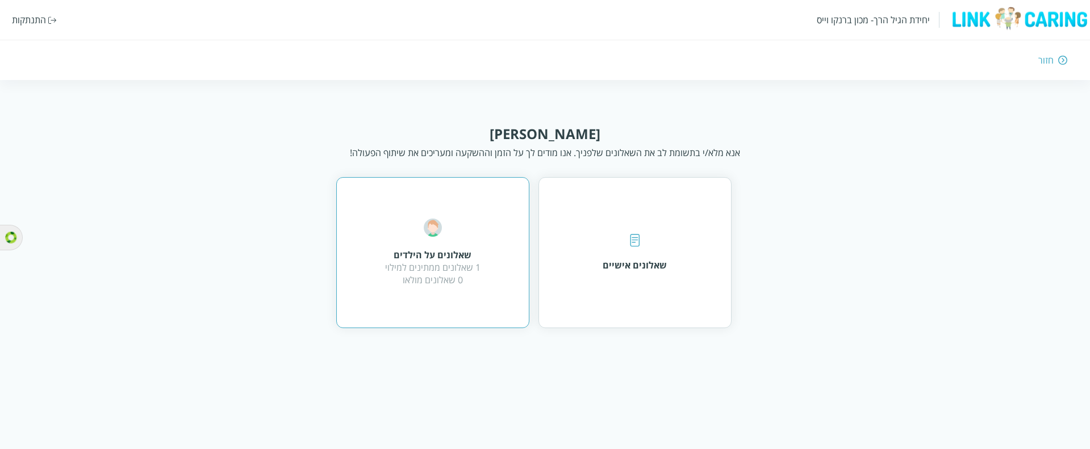
click at [417, 261] on div "1 שאלונים ממתינים למילוי 0 שאלונים מולאו" at bounding box center [432, 273] width 95 height 25
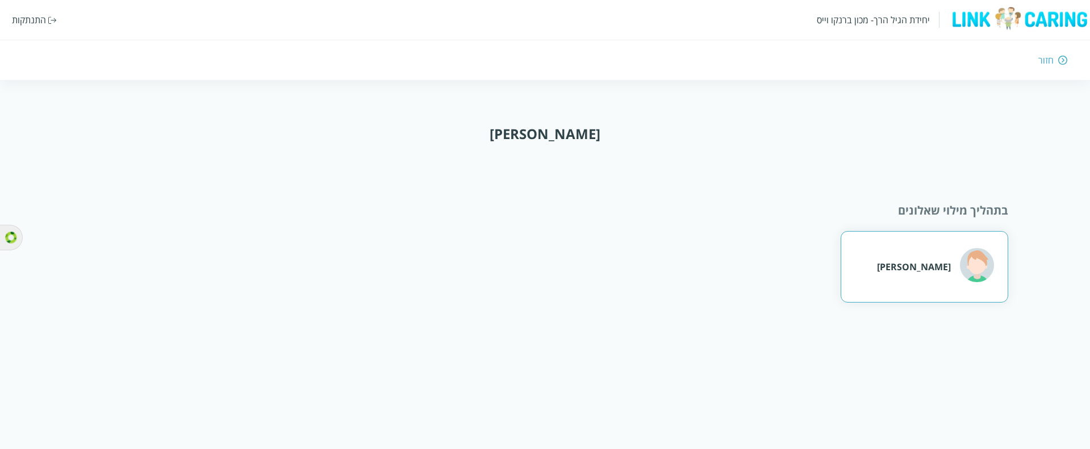
click at [917, 261] on div "איתמר גל" at bounding box center [925, 267] width 168 height 72
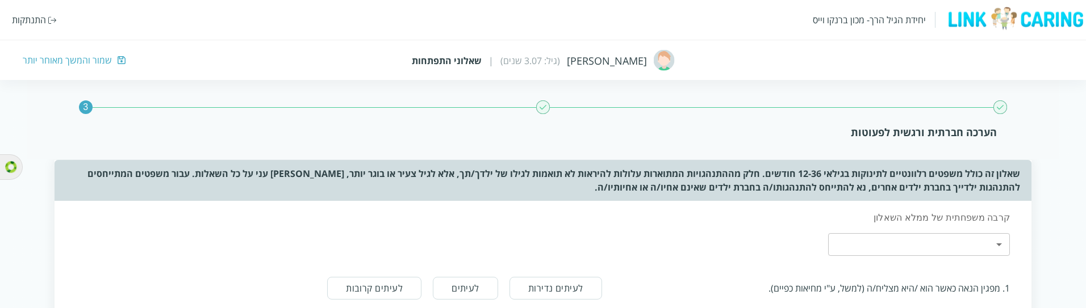
click at [48, 19] on img at bounding box center [52, 19] width 9 height 7
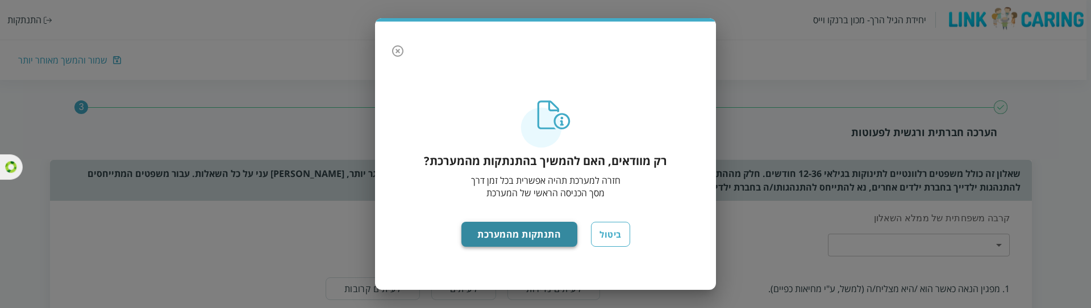
click at [517, 237] on button "התנתקות מהמערכת" at bounding box center [519, 234] width 116 height 25
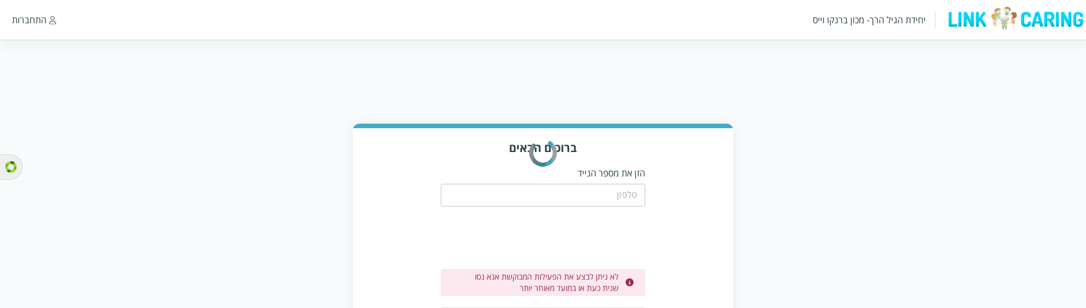
click at [565, 207] on form "​ לא ניתן לבצע את הפעילות המבוקשת אנא נסו שנית כעת או במועד מאוחר יותר שלחו לי …" at bounding box center [543, 256] width 204 height 152
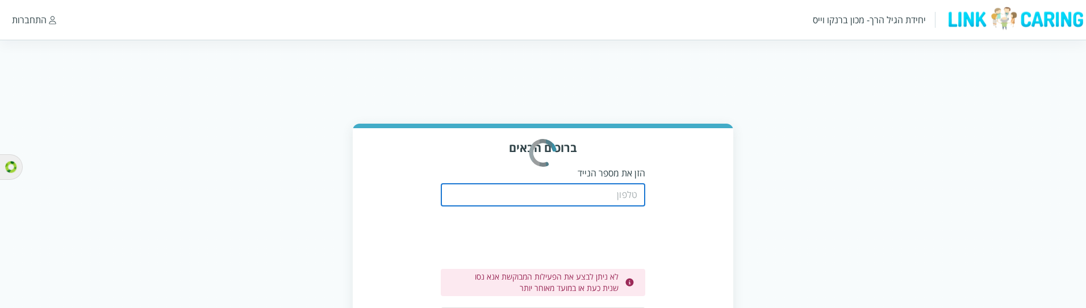
click at [573, 197] on input "tel" at bounding box center [543, 195] width 204 height 23
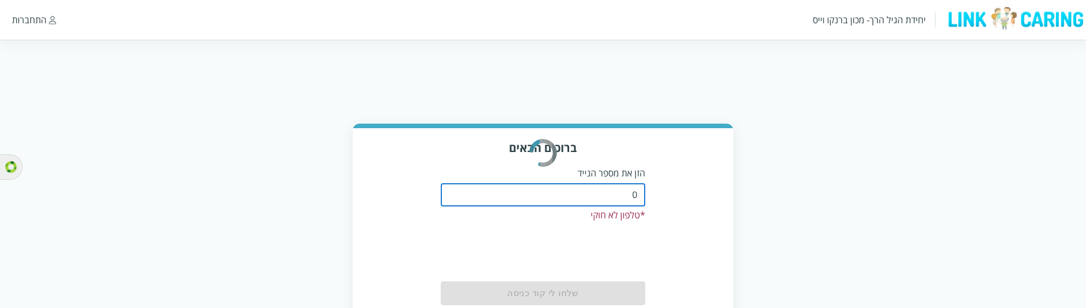
type input "05"
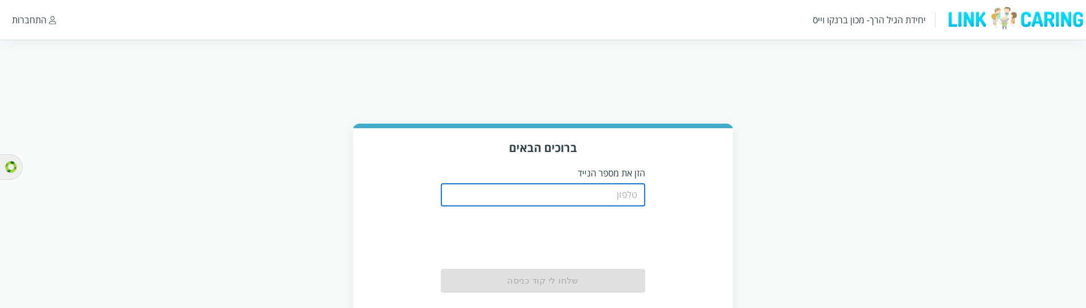
drag, startPoint x: 0, startPoint y: 0, endPoint x: 573, endPoint y: 197, distance: 605.4
click at [573, 197] on input "tel" at bounding box center [543, 195] width 204 height 23
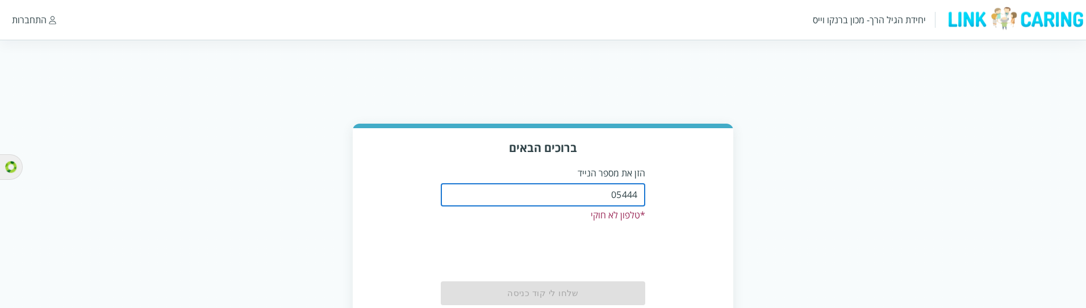
type input "0544499999"
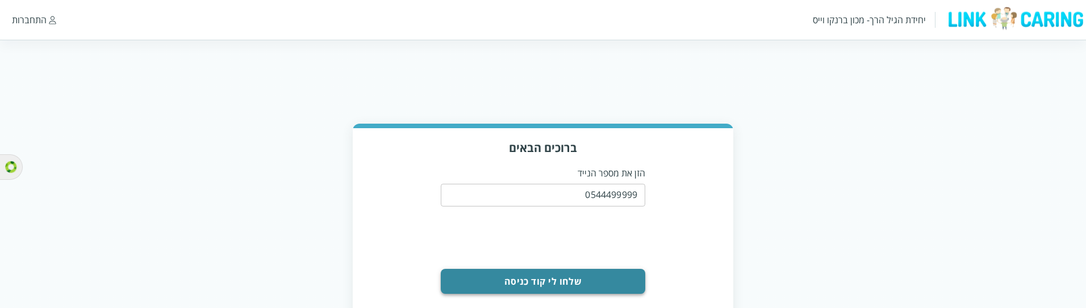
click at [581, 278] on button "שלחו לי קוד כניסה" at bounding box center [543, 281] width 204 height 25
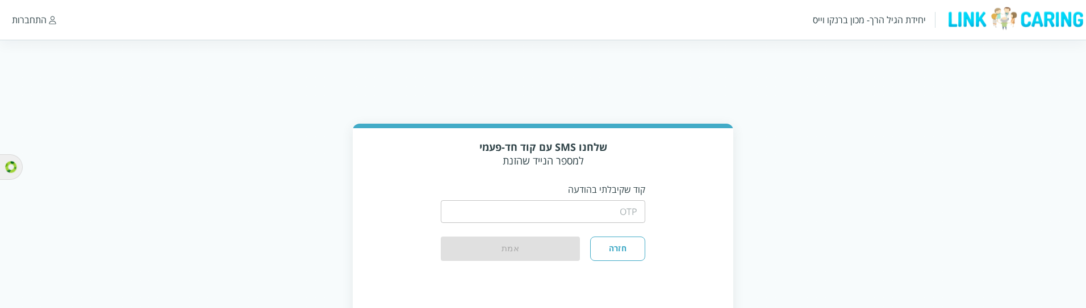
click at [588, 203] on input "string" at bounding box center [543, 212] width 204 height 23
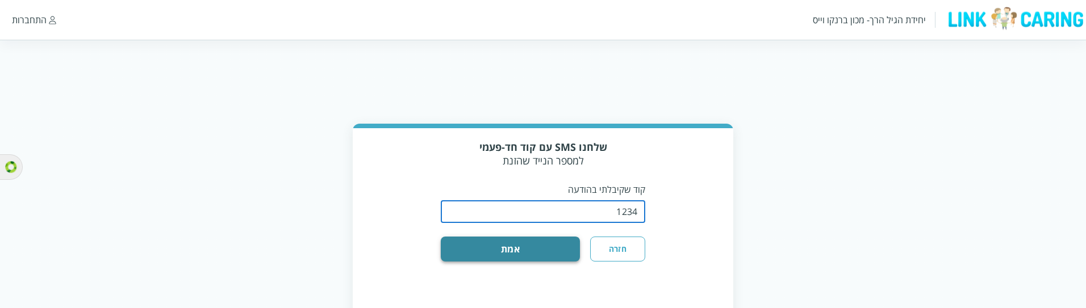
type input "1234"
click at [553, 245] on button "אמת" at bounding box center [510, 249] width 139 height 25
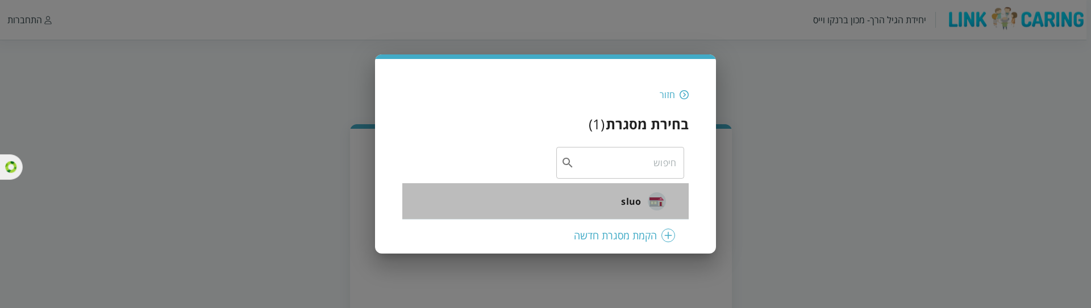
click at [602, 193] on li "sluo" at bounding box center [545, 201] width 286 height 36
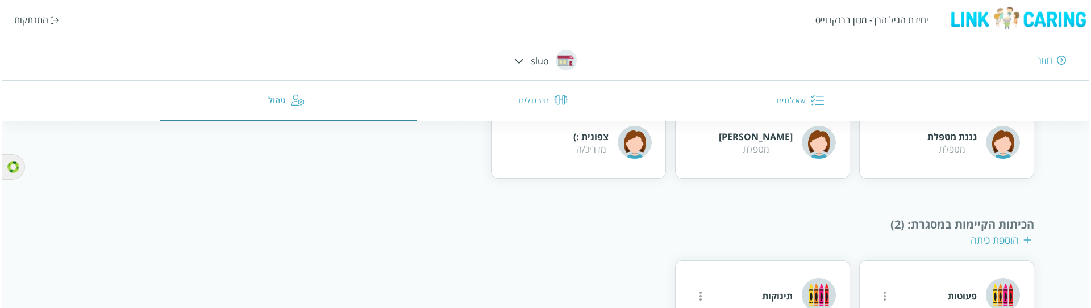
scroll to position [283, 0]
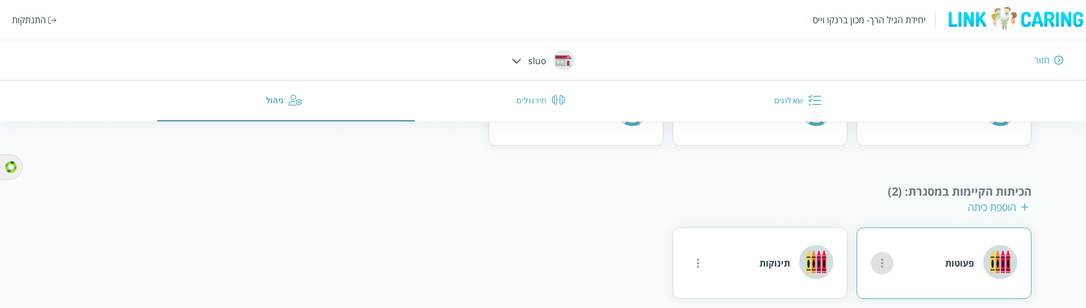
click at [884, 257] on icon "more" at bounding box center [882, 264] width 14 height 14
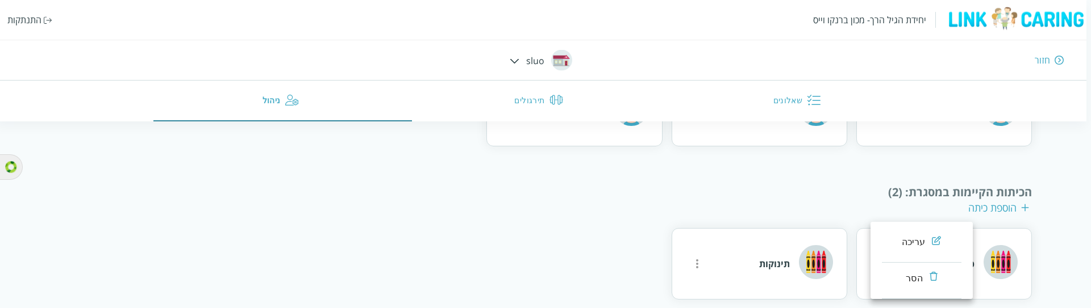
click at [895, 229] on li "עריכה" at bounding box center [922, 245] width 80 height 36
type input "פעוטות"
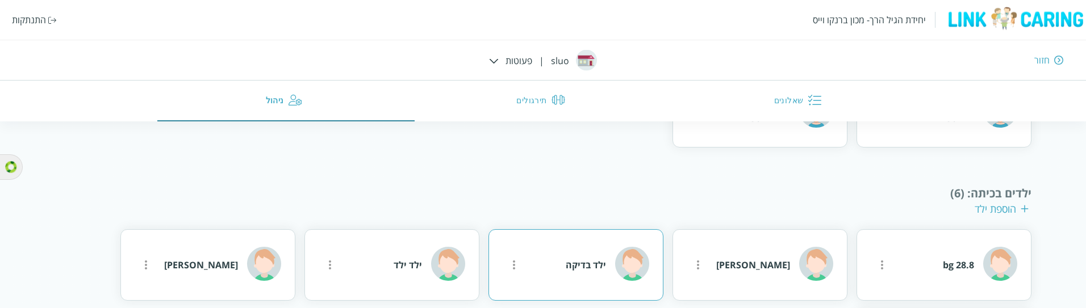
click at [875, 119] on icon "more" at bounding box center [882, 112] width 14 height 14
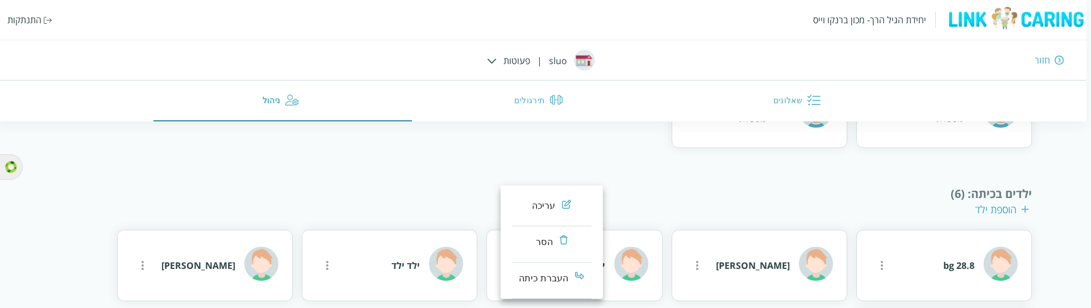
click at [533, 218] on li "עריכה" at bounding box center [552, 208] width 80 height 36
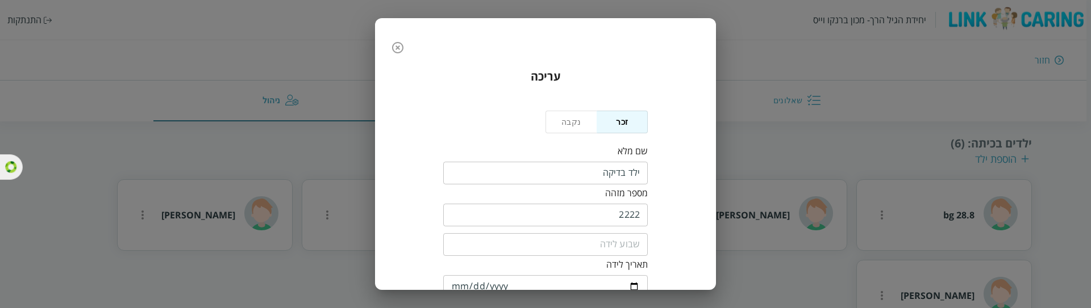
click at [395, 52] on button "button" at bounding box center [397, 47] width 23 height 23
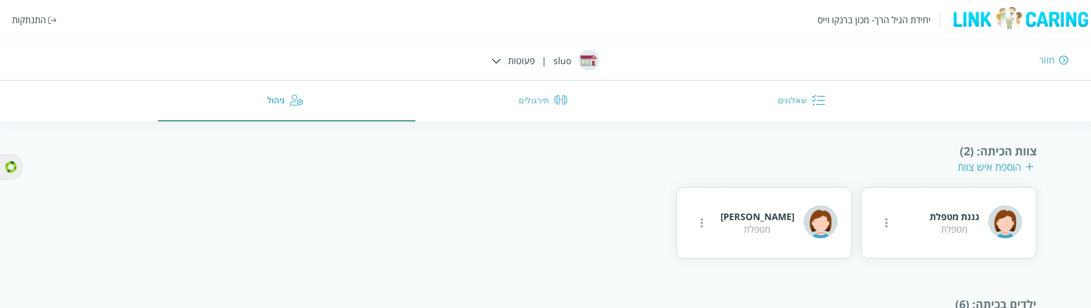
scroll to position [414, 0]
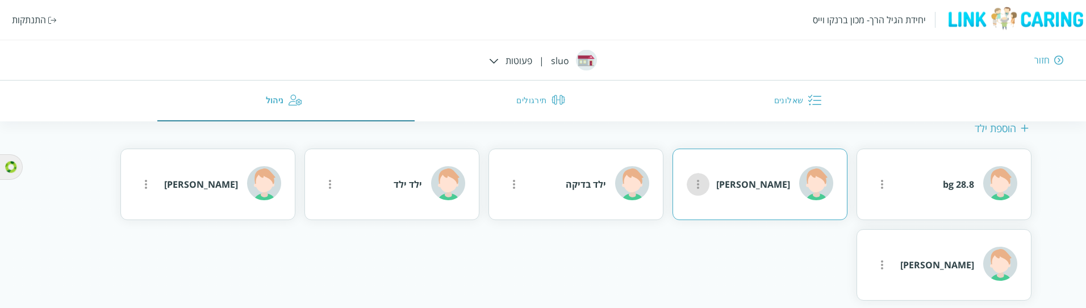
click at [871, 43] on button "more" at bounding box center [882, 31] width 23 height 23
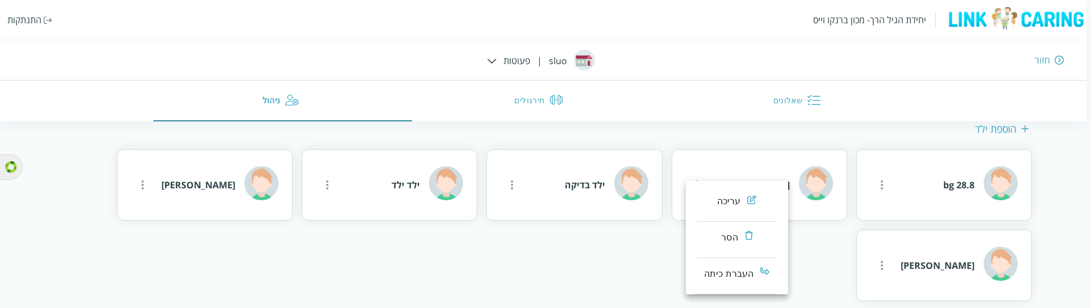
click at [704, 204] on li "עריכה" at bounding box center [737, 204] width 80 height 36
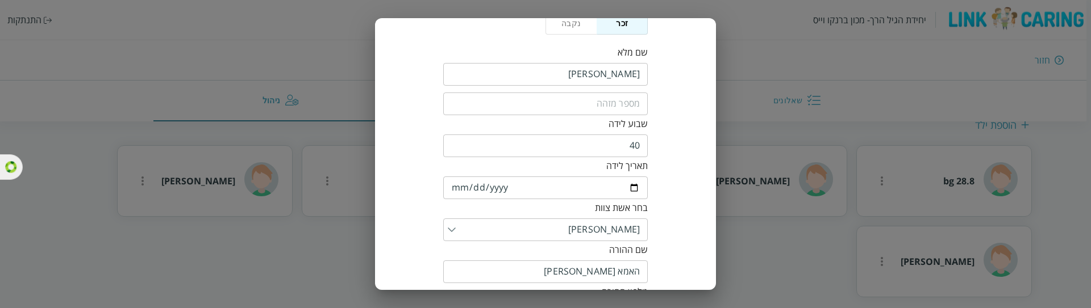
scroll to position [231, 0]
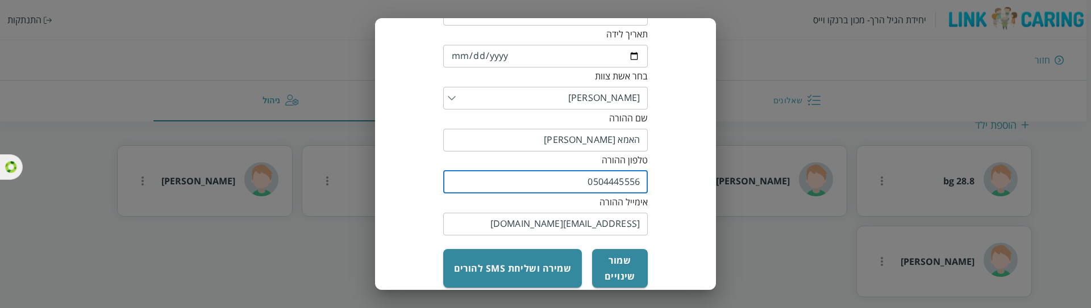
click at [600, 171] on input "0504445556" at bounding box center [545, 182] width 204 height 23
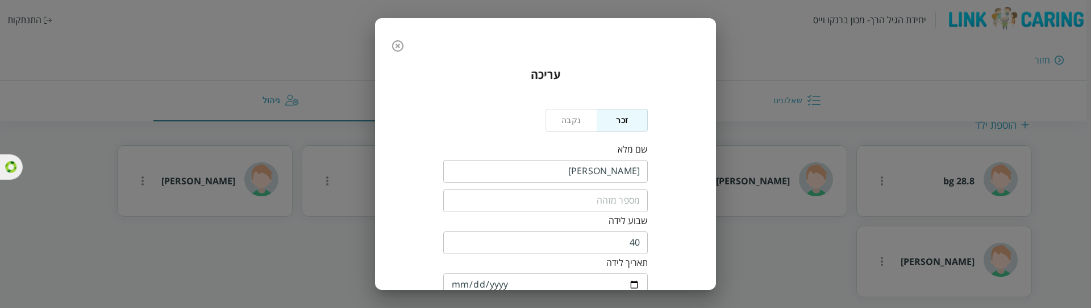
scroll to position [0, 0]
click at [398, 50] on icon "button" at bounding box center [397, 47] width 11 height 11
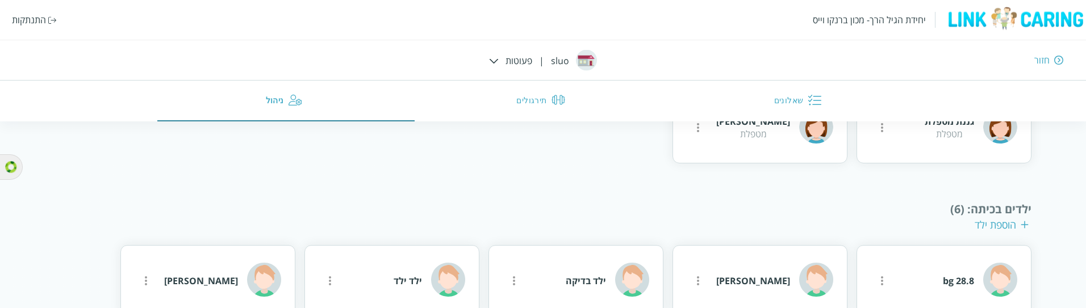
scroll to position [357, 0]
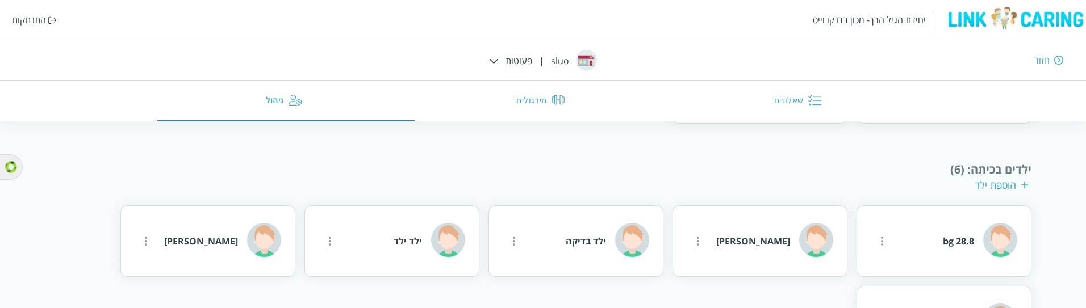
click at [996, 178] on div "הוספת ילד" at bounding box center [1002, 185] width 54 height 14
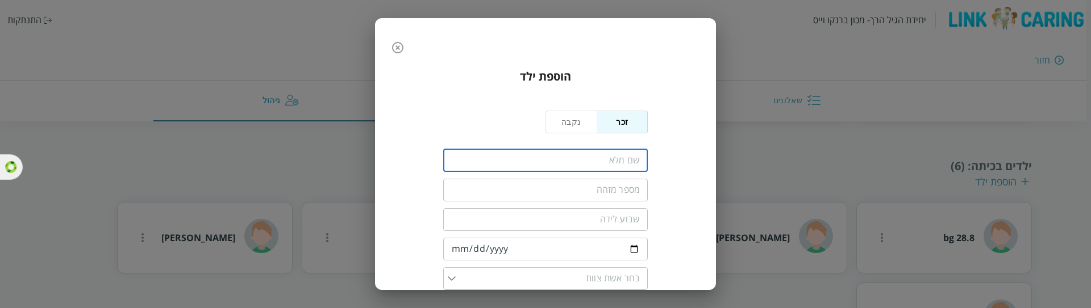
click at [607, 166] on input "fullName" at bounding box center [545, 160] width 204 height 23
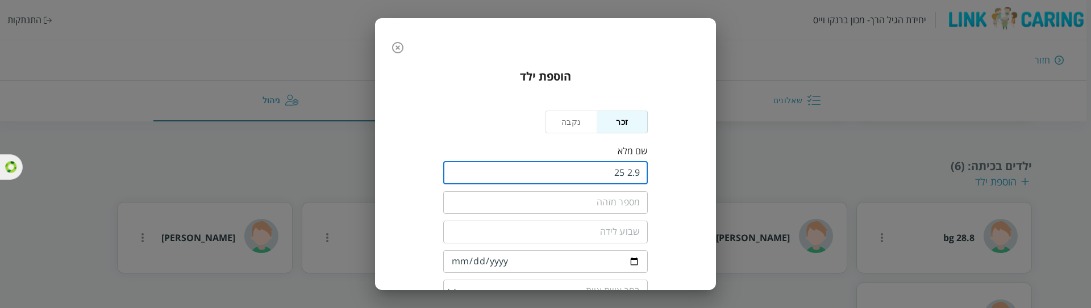
type input "2.9 25"
click at [606, 206] on input "text" at bounding box center [545, 202] width 204 height 23
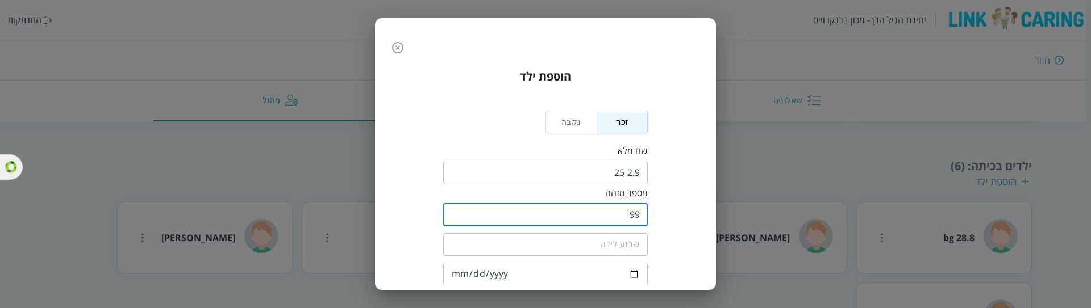
type input "99"
click at [604, 249] on div "​" at bounding box center [545, 244] width 204 height 30
click at [607, 241] on input "number" at bounding box center [545, 244] width 204 height 23
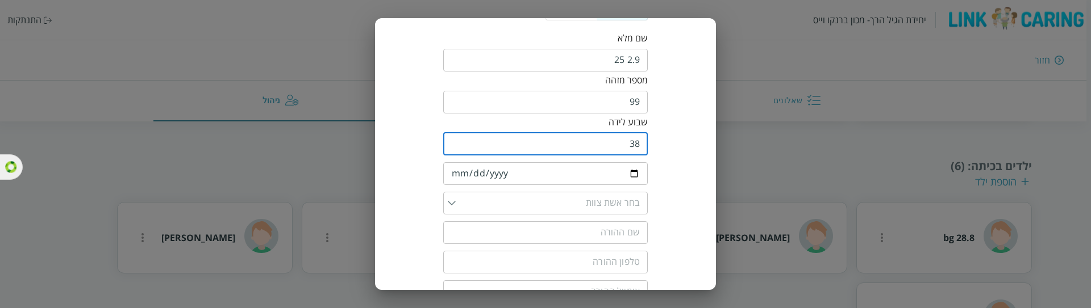
scroll to position [114, 0]
type input "38"
click at [592, 166] on input "date" at bounding box center [545, 173] width 204 height 23
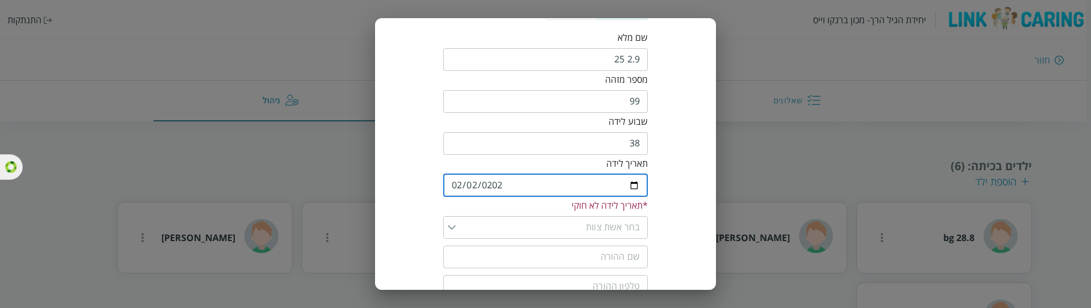
type input "2021-02-02"
click at [590, 207] on input "list" at bounding box center [548, 215] width 184 height 23
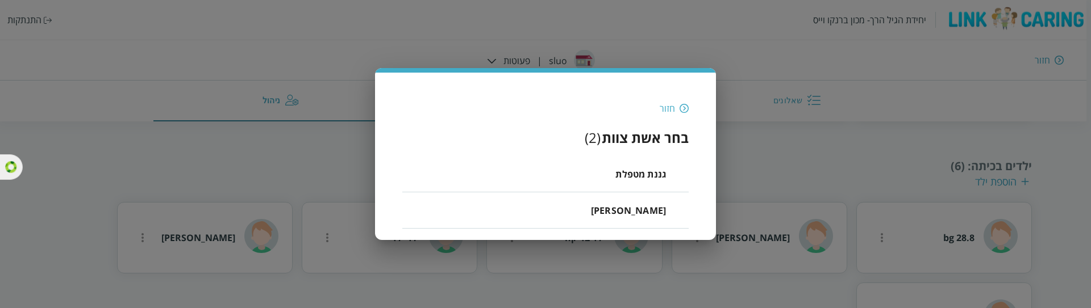
scroll to position [0, 0]
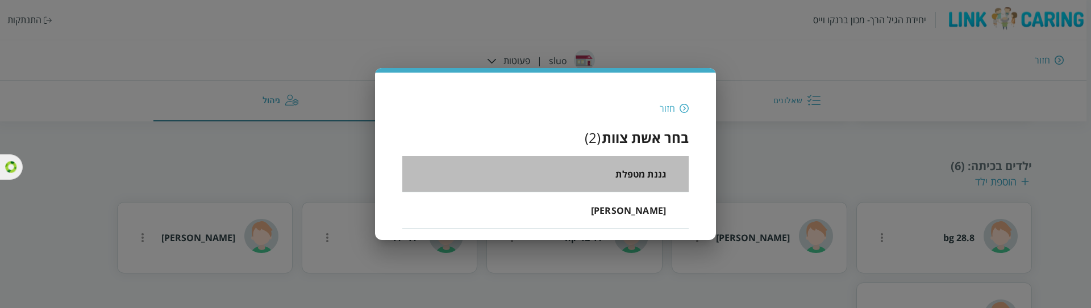
click at [636, 168] on span "גננת מטפלת" at bounding box center [640, 175] width 51 height 14
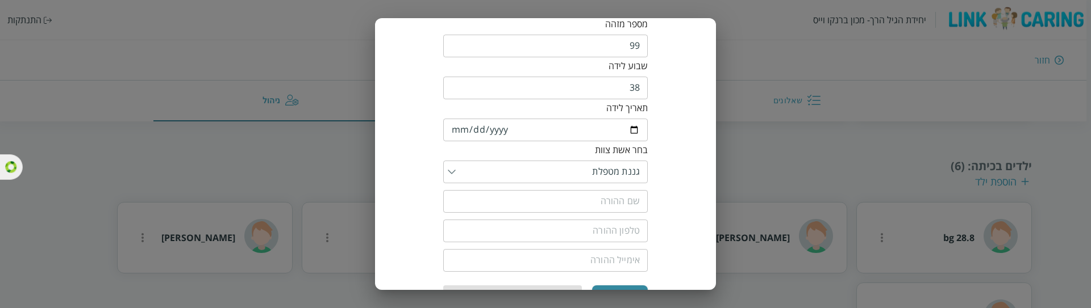
scroll to position [170, 0]
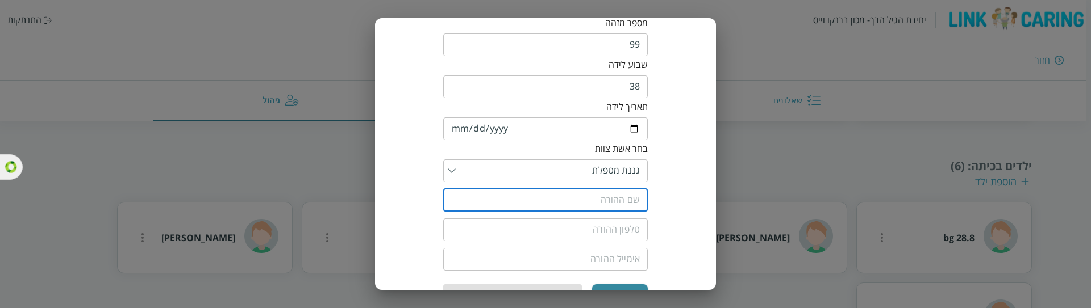
click at [595, 189] on input "text" at bounding box center [545, 200] width 204 height 23
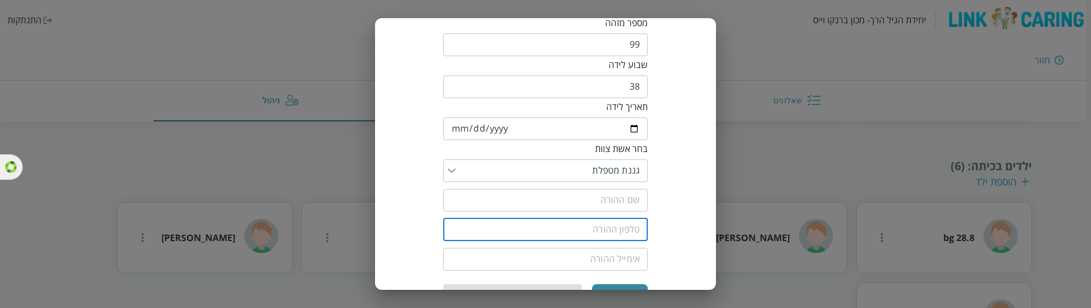
click at [601, 219] on input "tel" at bounding box center [545, 230] width 204 height 23
paste input "0504445556"
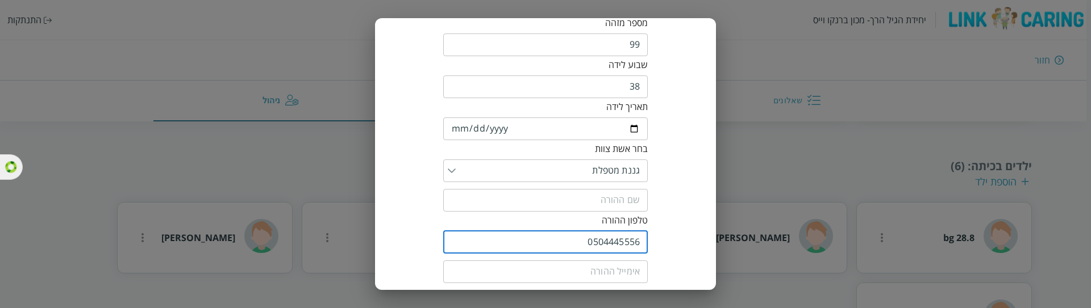
scroll to position [204, 0]
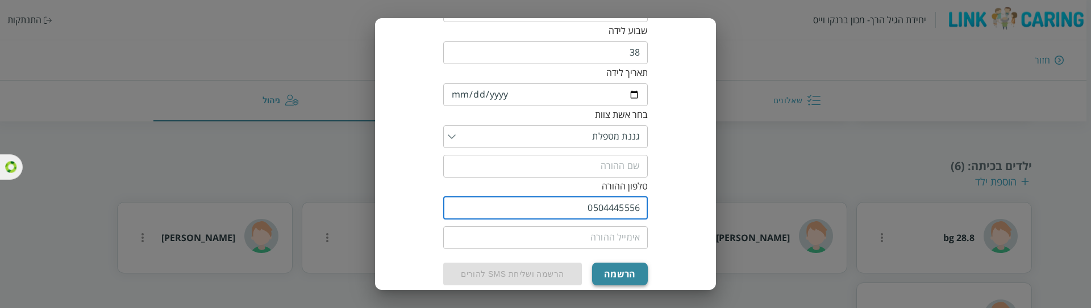
type input "0504445556"
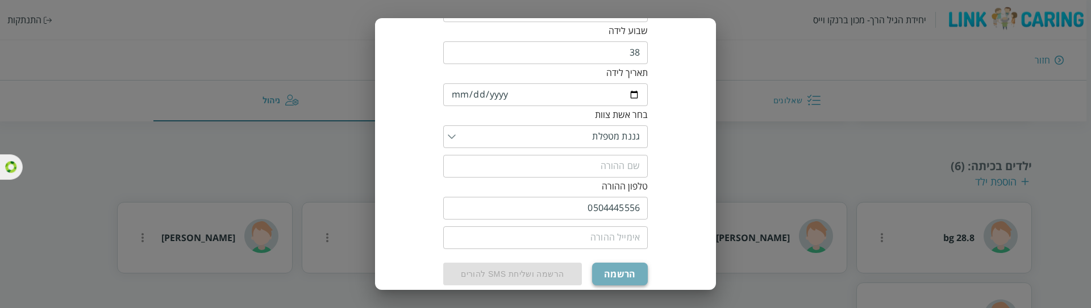
click at [629, 263] on button "הרשמה" at bounding box center [620, 274] width 56 height 23
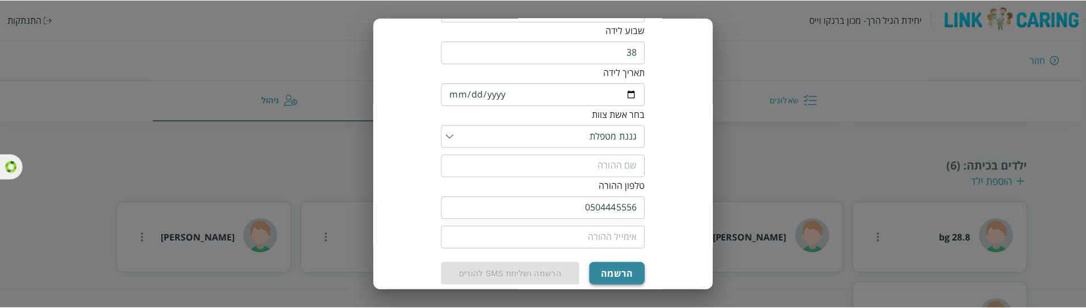
scroll to position [0, 0]
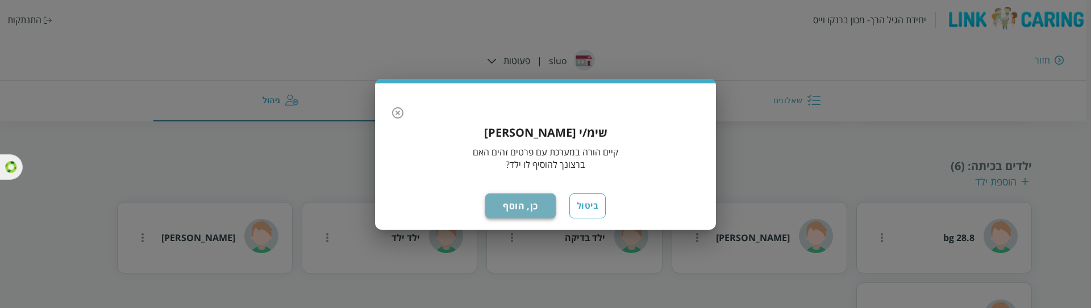
click at [529, 210] on button "כן, הוסף" at bounding box center [520, 206] width 70 height 25
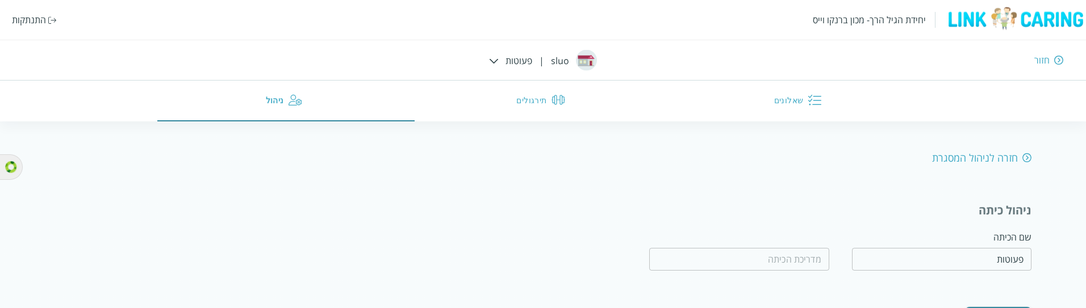
click at [48, 22] on img at bounding box center [52, 19] width 9 height 7
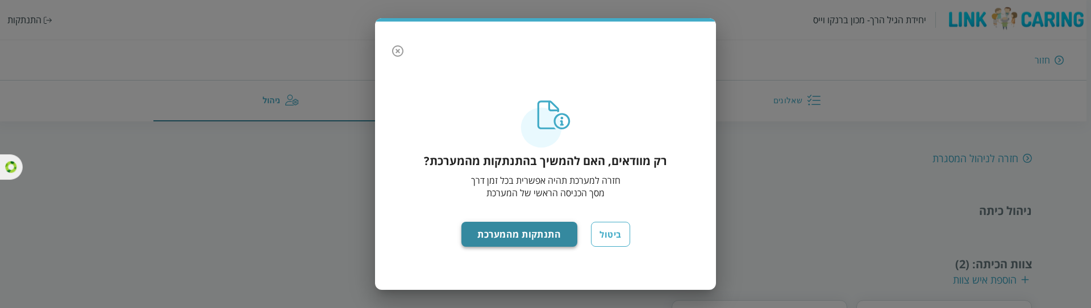
click at [501, 231] on button "התנתקות מהמערכת" at bounding box center [519, 234] width 116 height 25
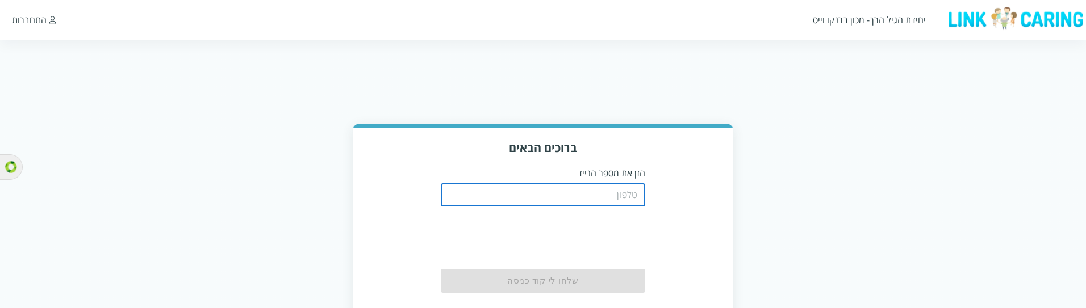
click at [532, 185] on input "tel" at bounding box center [543, 195] width 204 height 23
paste input "0504445556"
type input "0504445556"
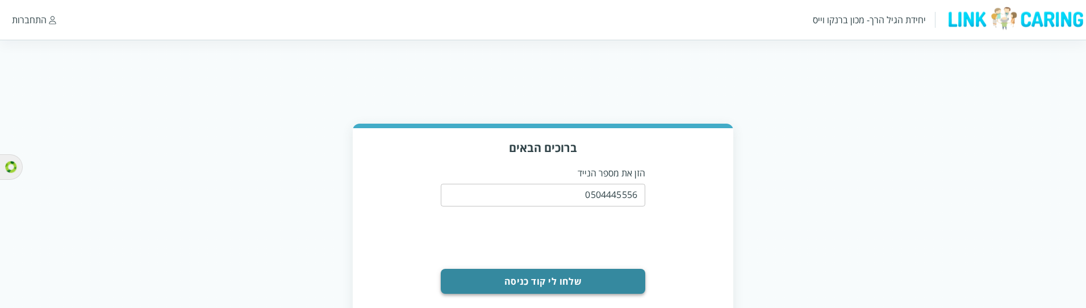
click at [613, 282] on button "שלחו לי קוד כניסה" at bounding box center [543, 281] width 204 height 25
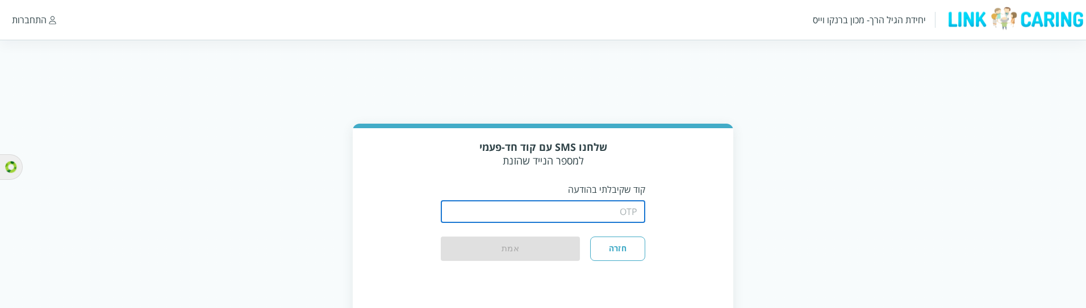
click at [620, 211] on input "string" at bounding box center [543, 212] width 204 height 23
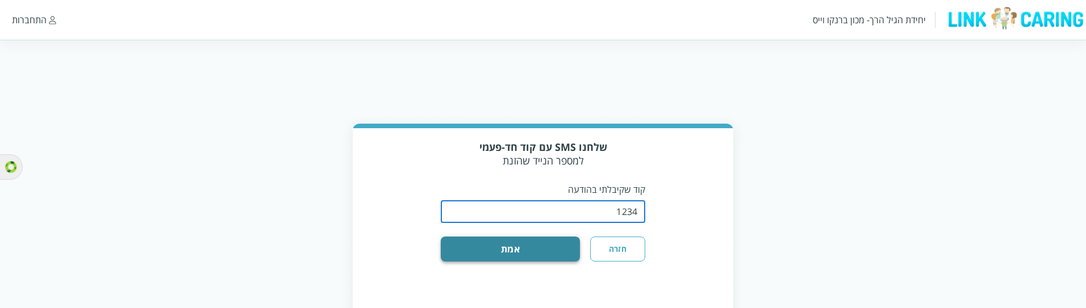
type input "1234"
click at [566, 238] on button "אמת" at bounding box center [510, 249] width 139 height 25
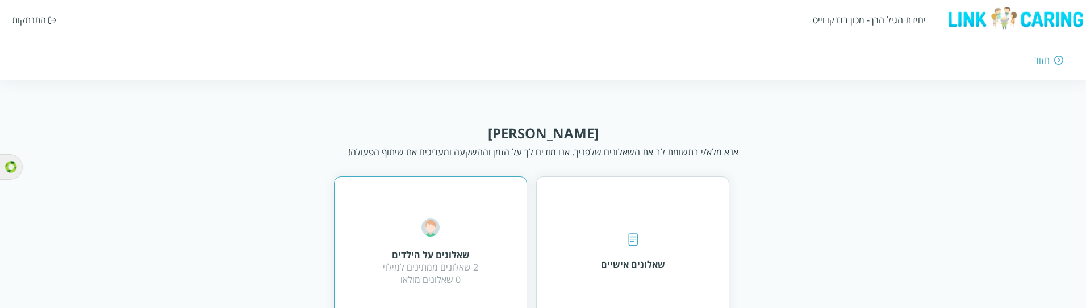
click at [467, 240] on div "שאלונים על הילדים 2 שאלונים ממתינים למילוי 0 שאלונים מולאו" at bounding box center [430, 253] width 95 height 68
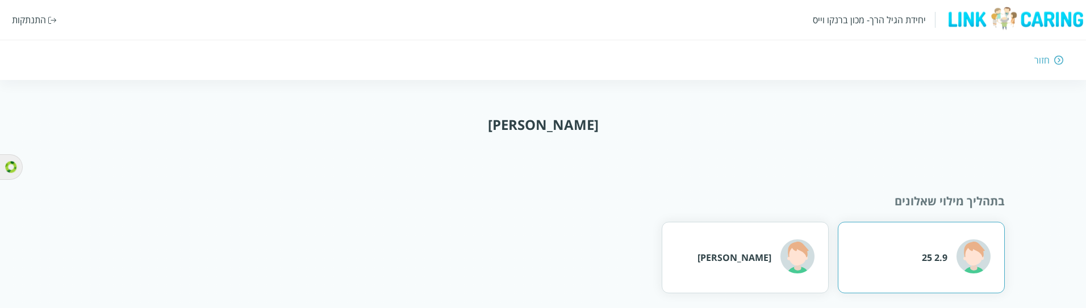
scroll to position [11, 0]
click at [968, 245] on img at bounding box center [974, 254] width 34 height 34
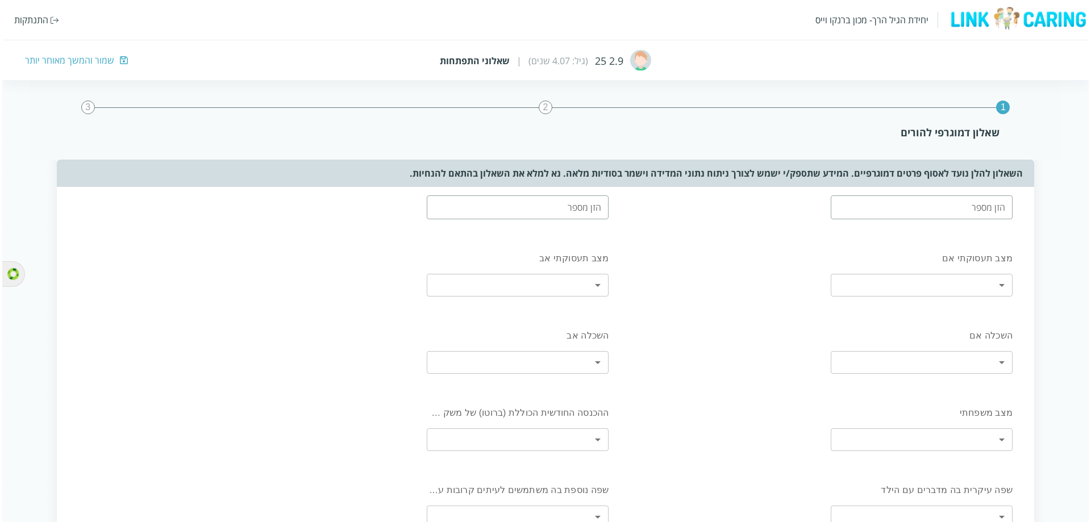
scroll to position [170, 0]
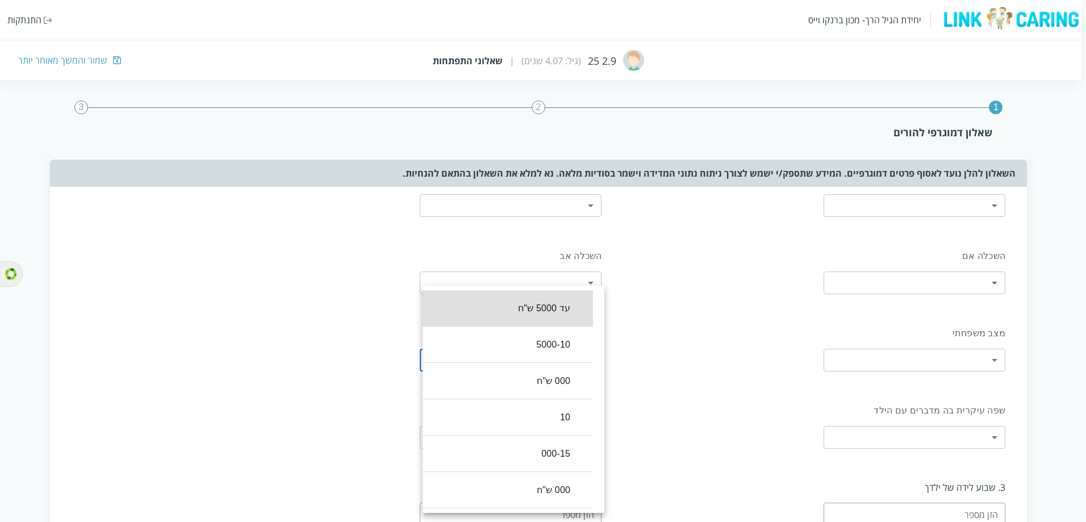
click at [575, 308] on body "יחידת הגיל הרך- מכון [PERSON_NAME] התנתקות 2.9 25 (גיל: 4.07 שנים) | שאלוני התפ…" at bounding box center [540, 323] width 1091 height 741
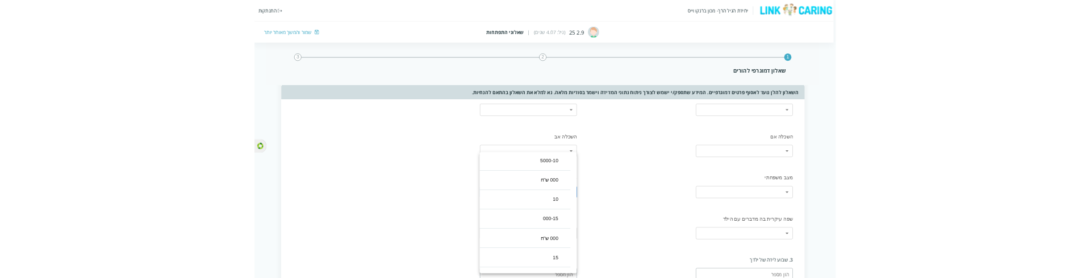
scroll to position [0, 0]
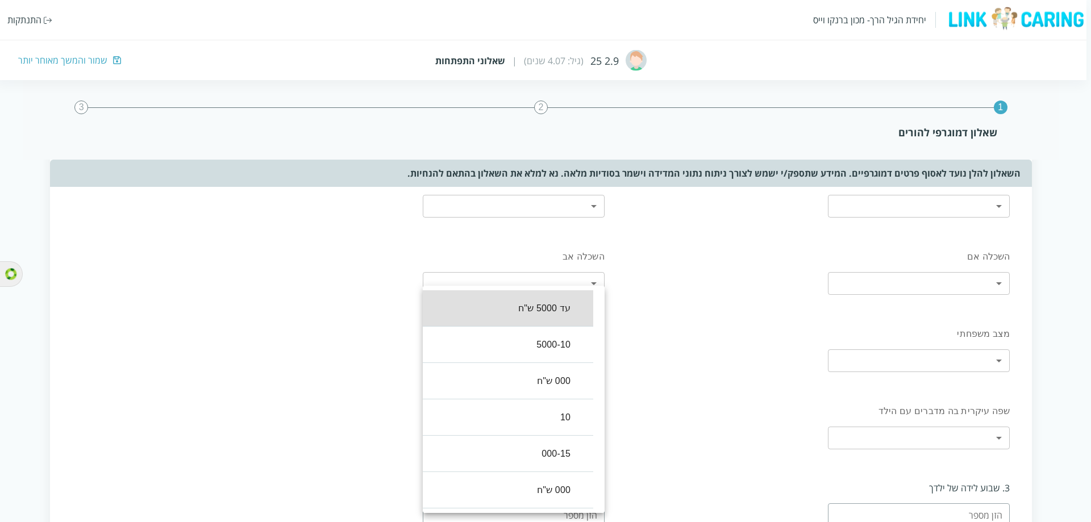
click at [690, 308] on div at bounding box center [545, 261] width 1091 height 522
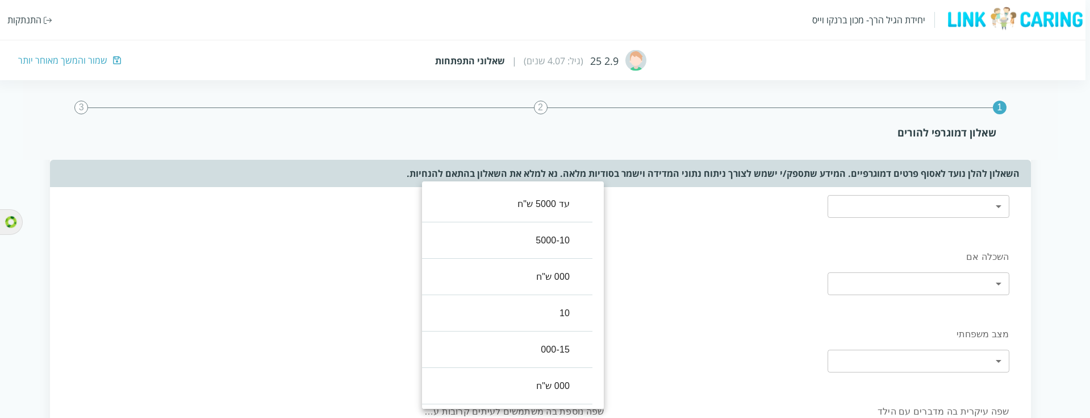
click at [517, 308] on body "יחידת הגיל הרך- מכון [PERSON_NAME] התנתקות 2.9 25 (גיל: 4.07 שנים) | שאלוני התפ…" at bounding box center [542, 325] width 1095 height 742
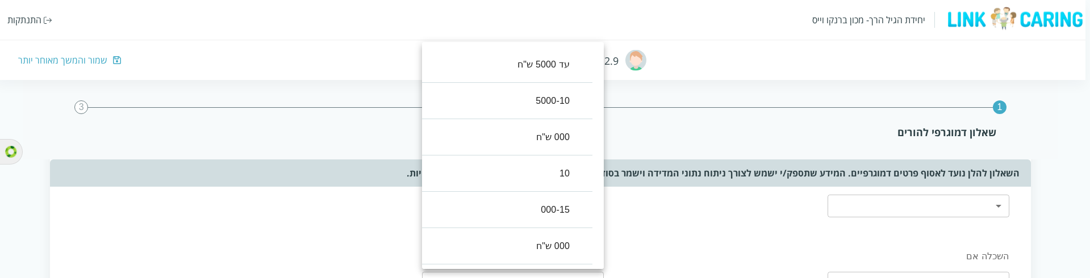
drag, startPoint x: 254, startPoint y: 67, endPoint x: 176, endPoint y: 67, distance: 78.4
click at [255, 67] on div at bounding box center [545, 139] width 1090 height 278
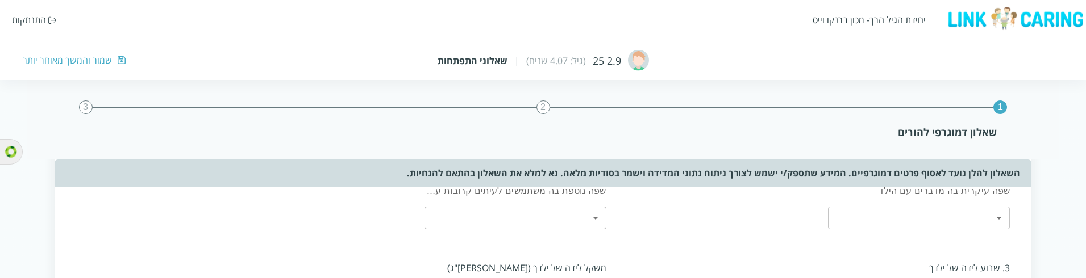
click at [99, 57] on div "שמור והמשך מאוחר יותר" at bounding box center [67, 60] width 89 height 12
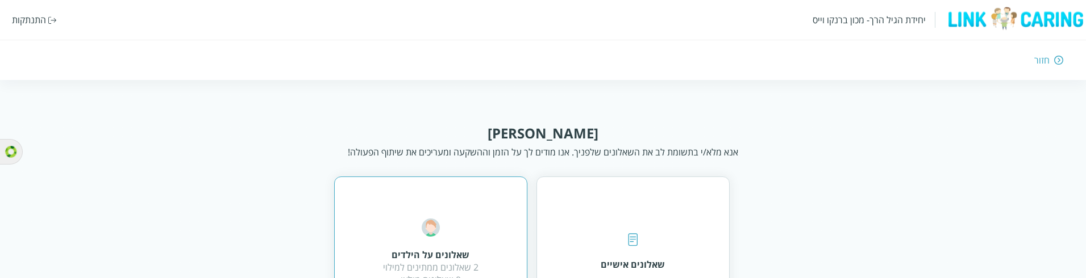
click at [475, 247] on div "שאלונים על הילדים 2 שאלונים ממתינים למילוי 0 שאלונים מולאו" at bounding box center [430, 252] width 193 height 151
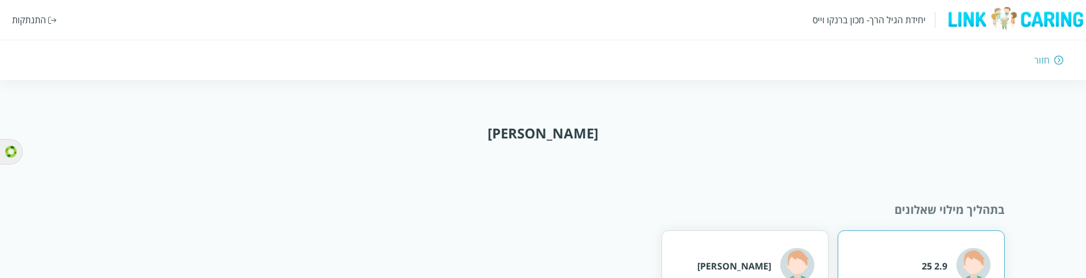
click at [886, 254] on div "2.9 25" at bounding box center [920, 267] width 167 height 72
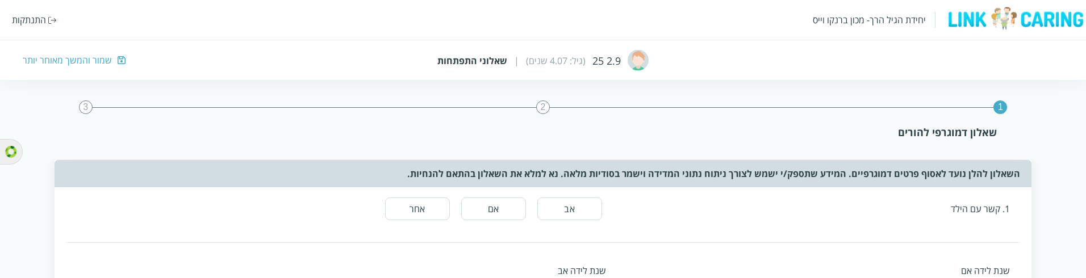
click at [42, 59] on div "שמור והמשך מאוחר יותר" at bounding box center [67, 60] width 89 height 12
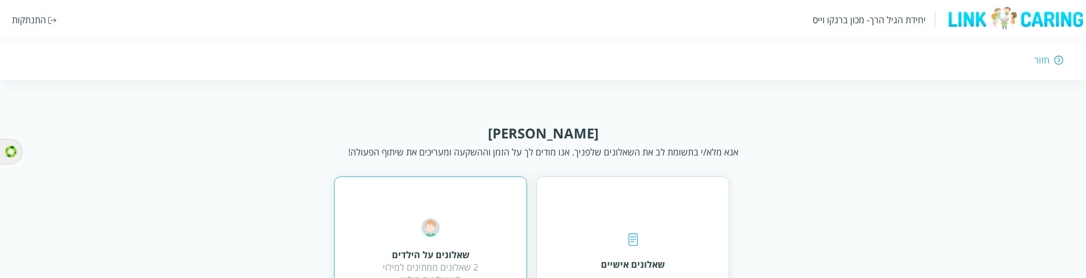
click at [468, 222] on div "שאלונים על הילדים 2 שאלונים ממתינים למילוי 0 שאלונים מולאו" at bounding box center [430, 253] width 95 height 68
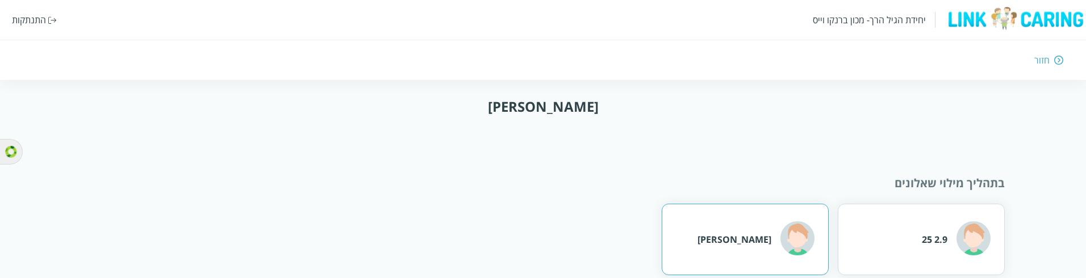
scroll to position [41, 0]
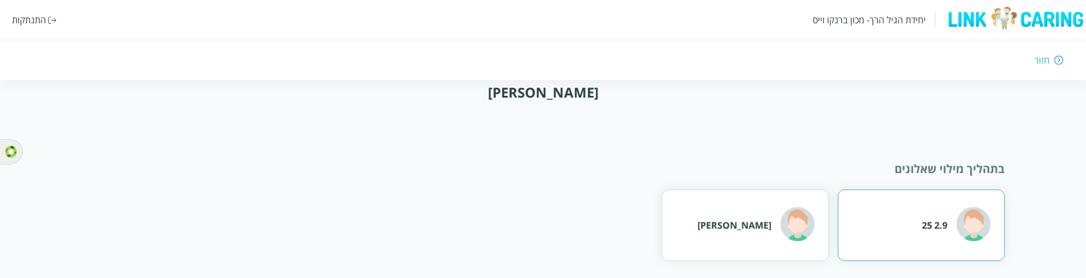
click at [921, 218] on div "2.9 25" at bounding box center [921, 226] width 167 height 72
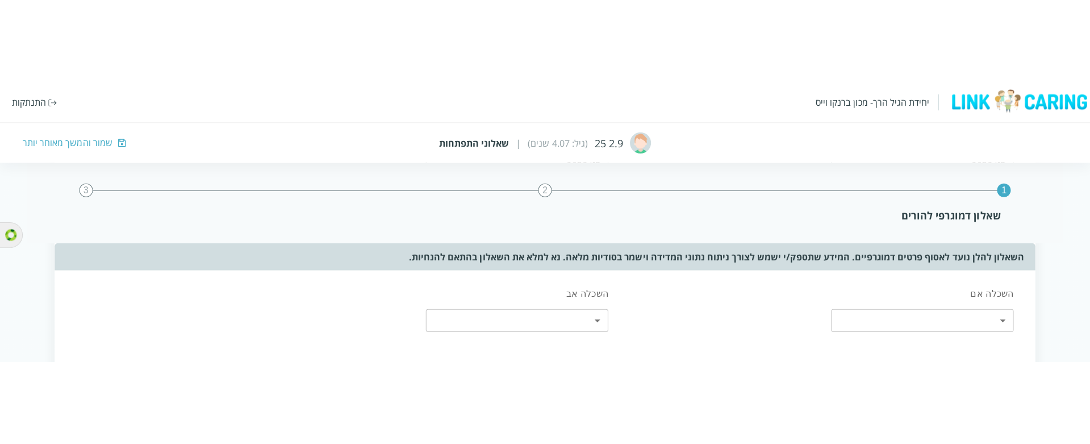
scroll to position [227, 0]
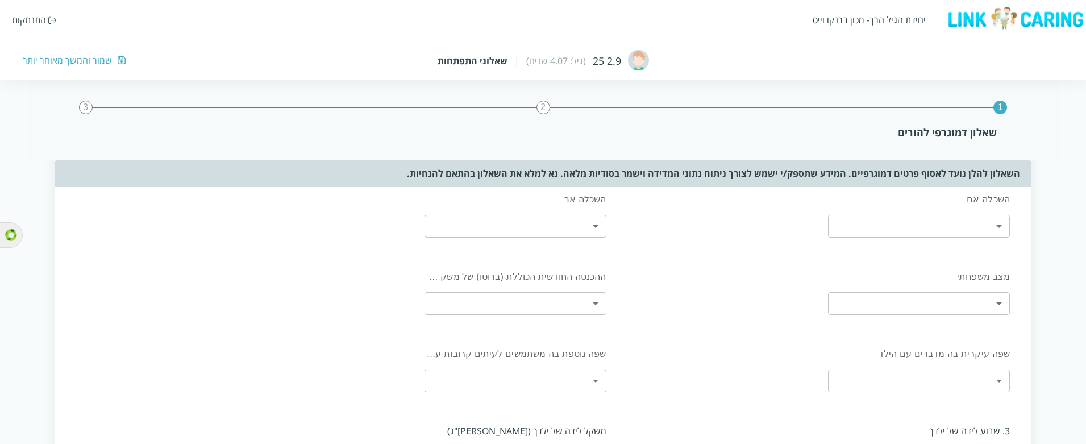
click at [517, 298] on body "יחידת הגיל הרך- מכון [PERSON_NAME] התנתקות 2.9 25 (גיל: 4.07 שנים) | שאלוני התפ…" at bounding box center [543, 267] width 1086 height 741
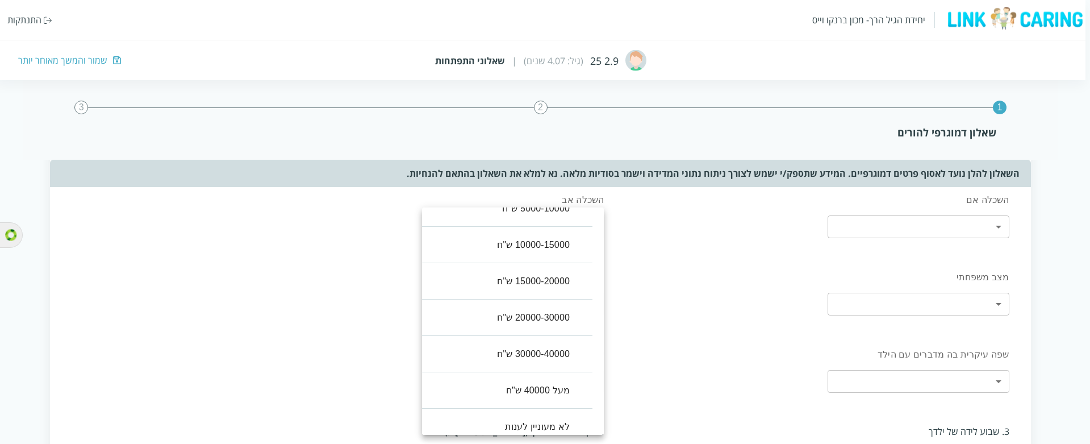
scroll to position [0, 0]
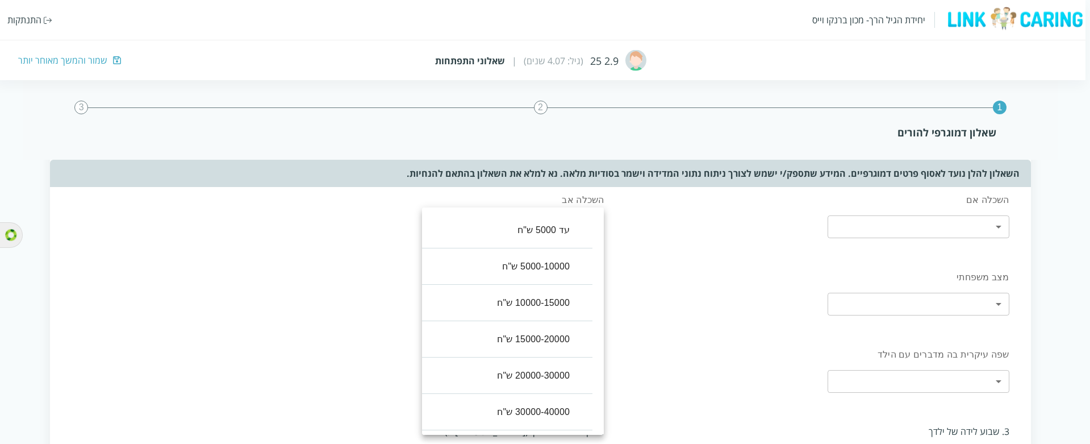
click at [356, 294] on div at bounding box center [545, 222] width 1090 height 444
